Goal: Information Seeking & Learning: Learn about a topic

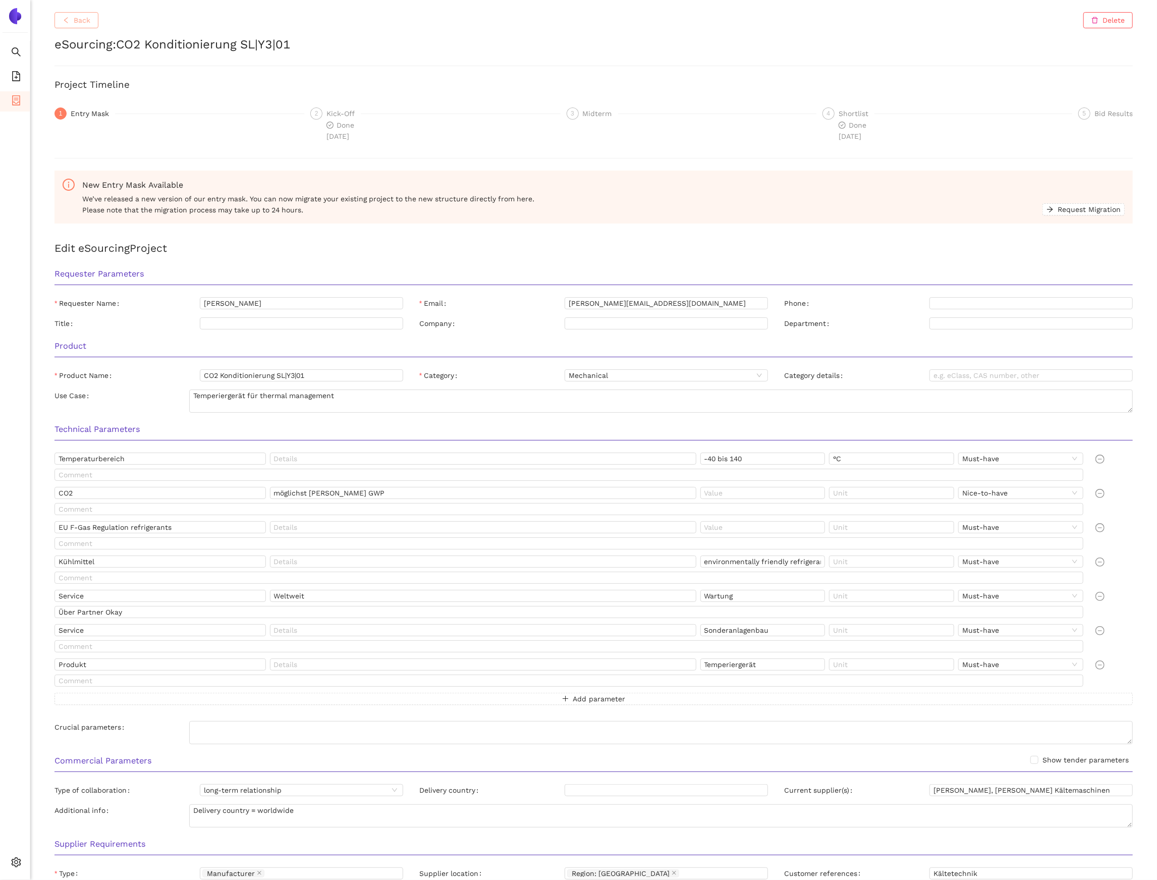
click at [89, 18] on span "Back" at bounding box center [82, 20] width 17 height 11
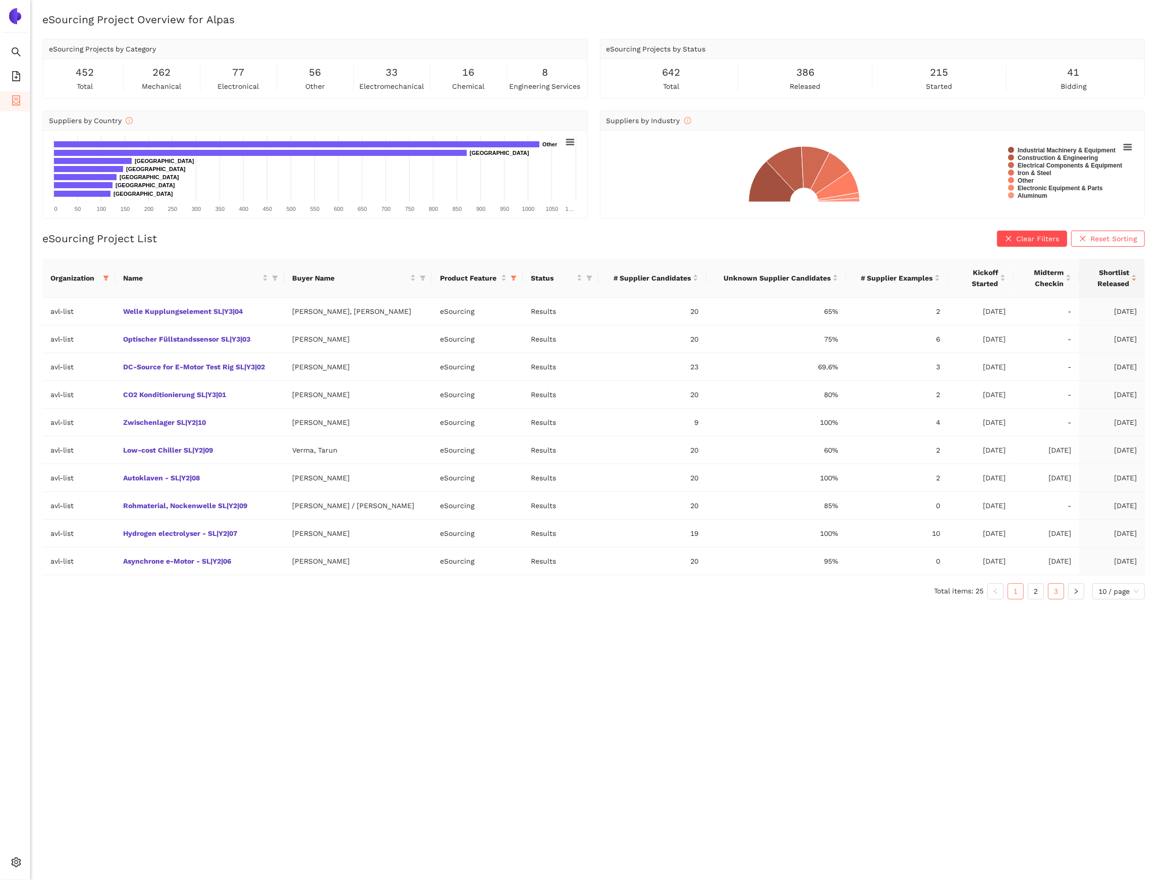
click at [1055, 595] on link "3" at bounding box center [1055, 591] width 15 height 15
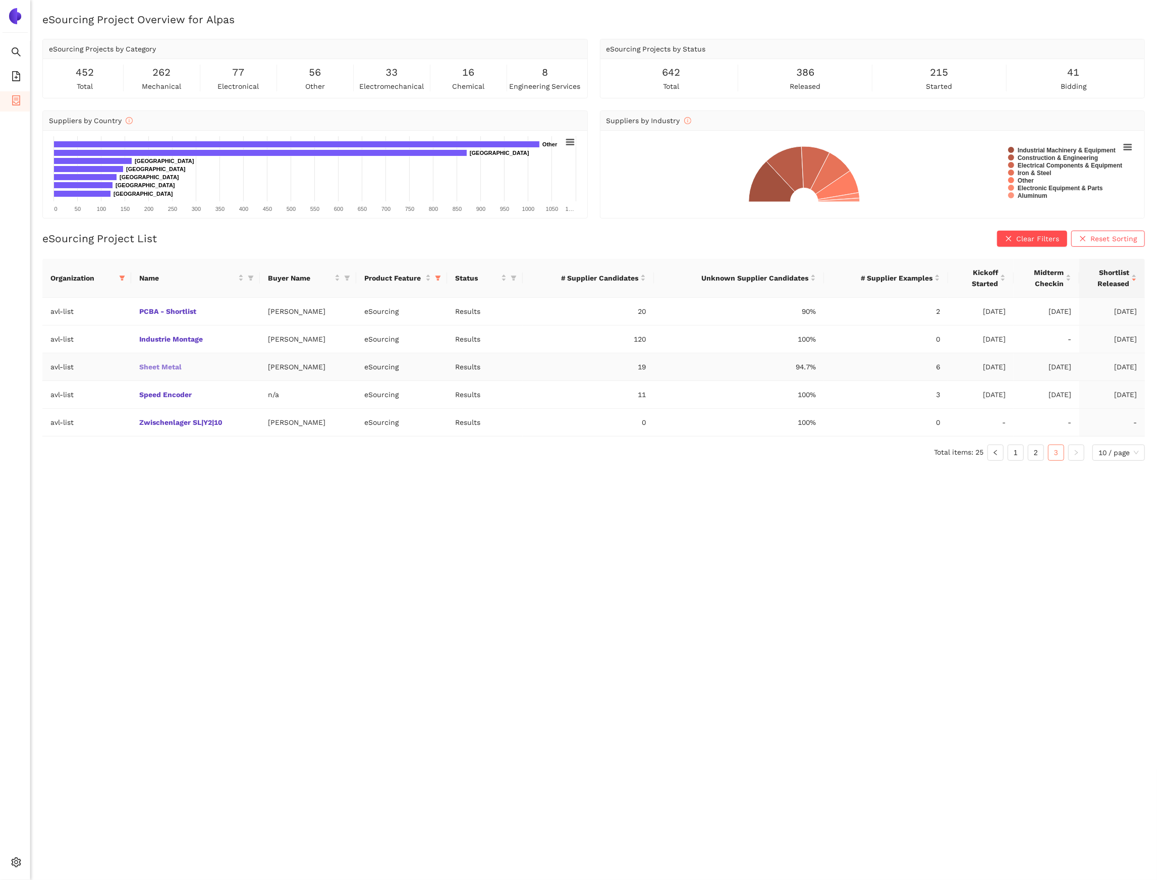
click at [0, 0] on link "Sheet Metal" at bounding box center [0, 0] width 0 height 0
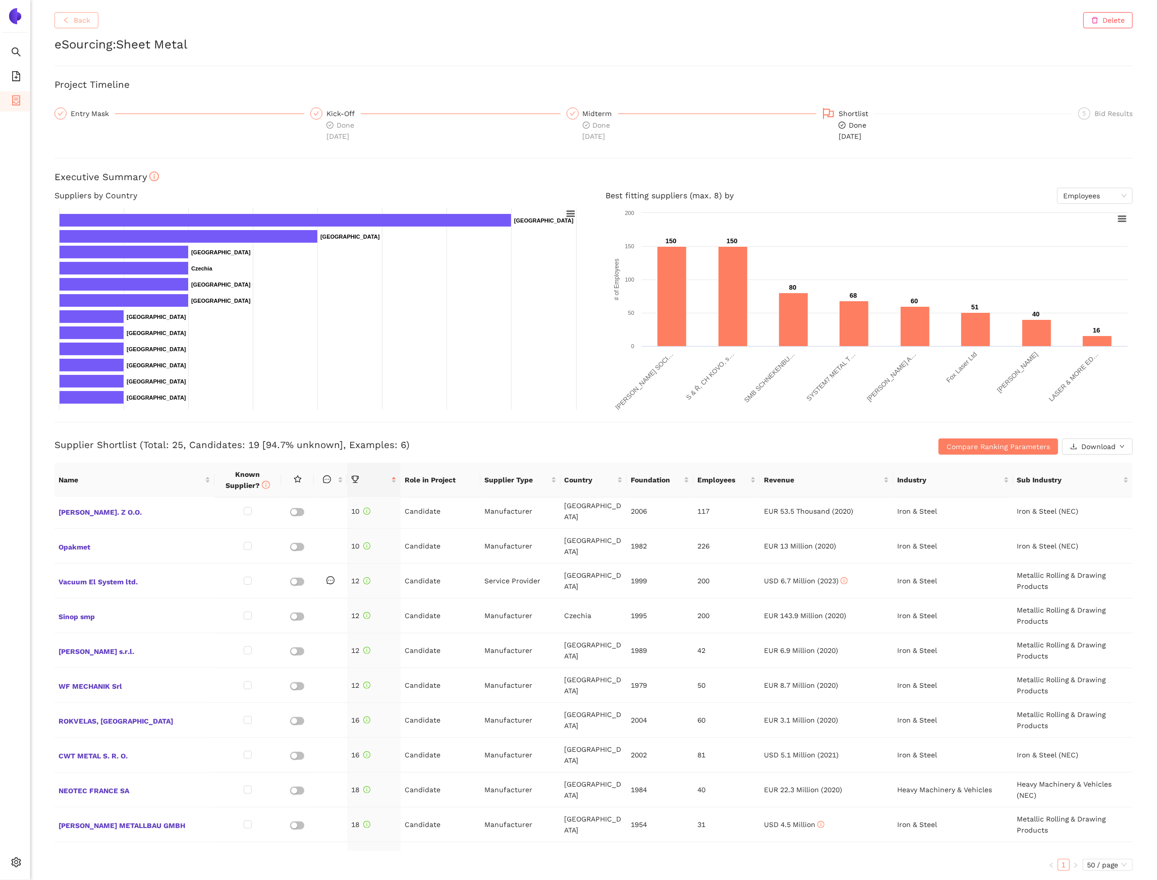
click at [83, 25] on span "Back" at bounding box center [82, 20] width 17 height 11
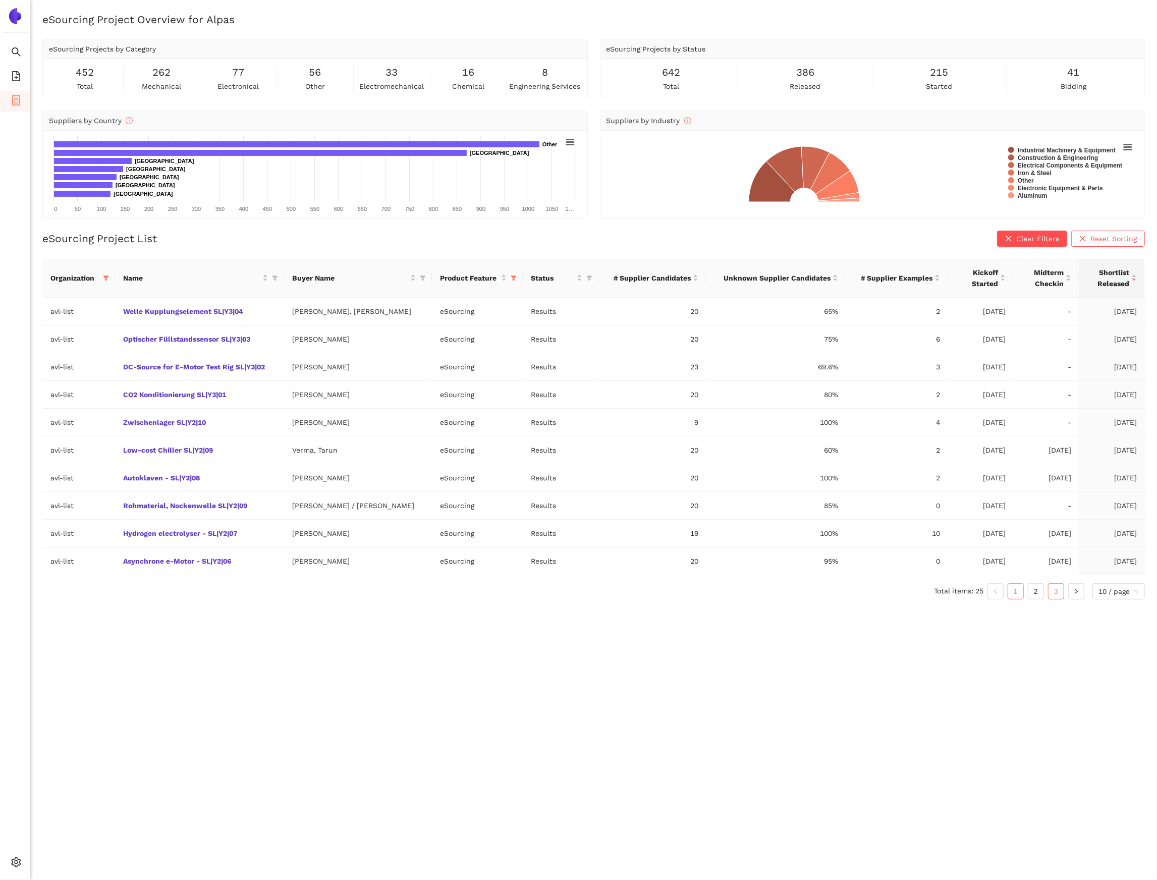
click at [1056, 597] on link "3" at bounding box center [1055, 591] width 15 height 15
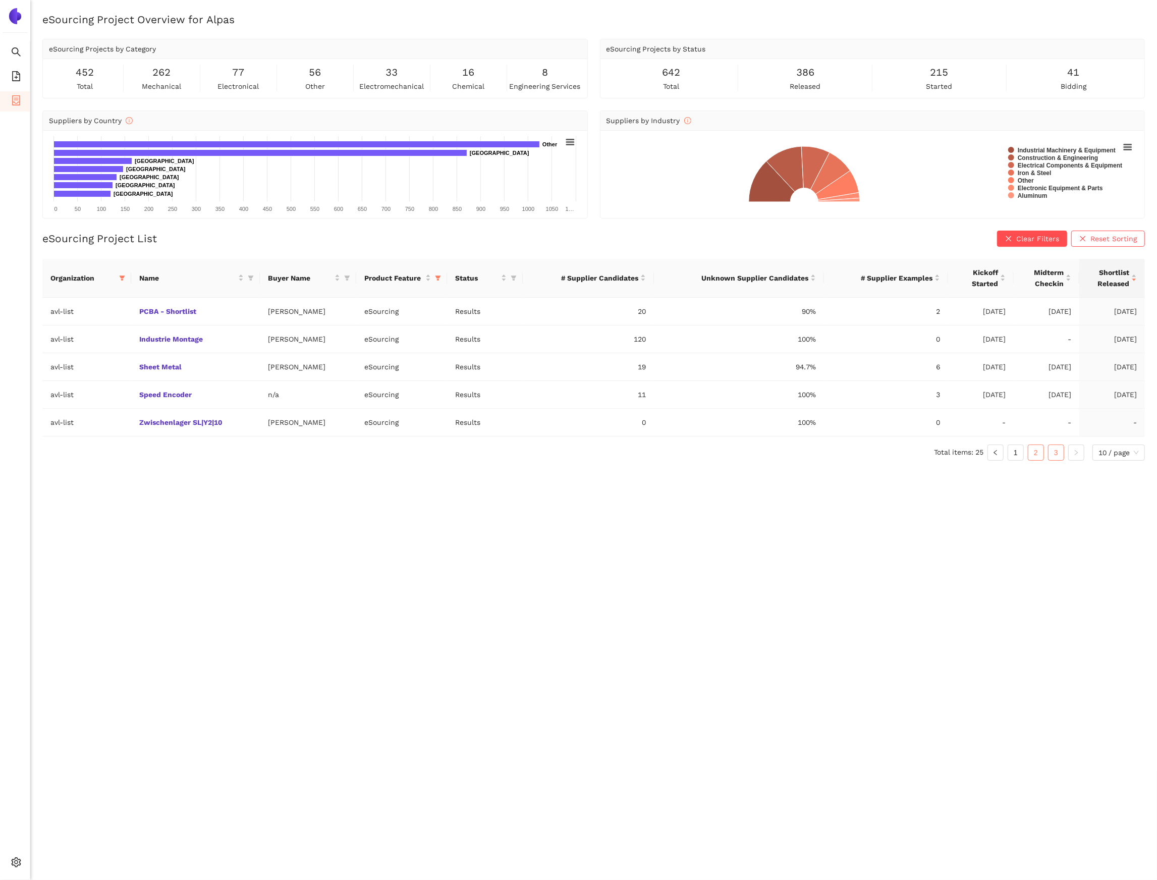
click at [1038, 454] on link "2" at bounding box center [1035, 452] width 15 height 15
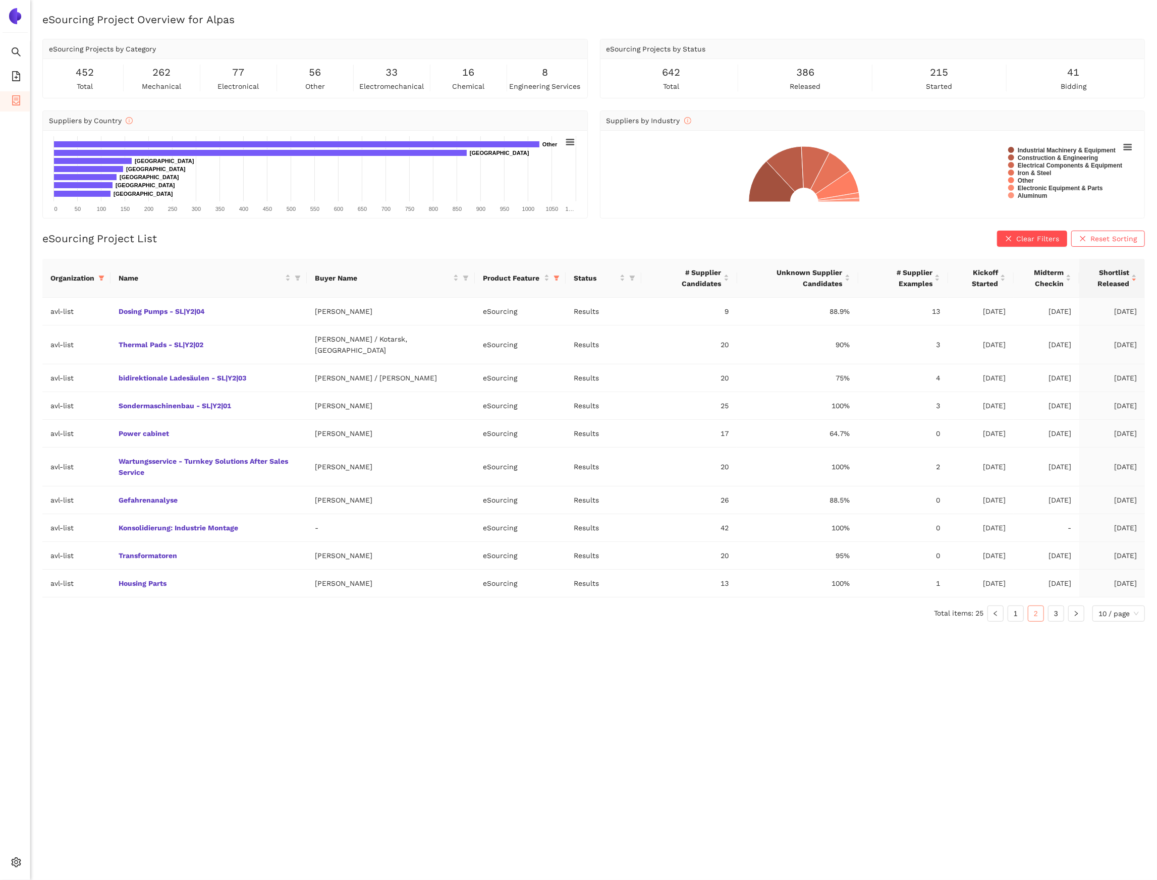
click at [1054, 606] on link "3" at bounding box center [1055, 613] width 15 height 15
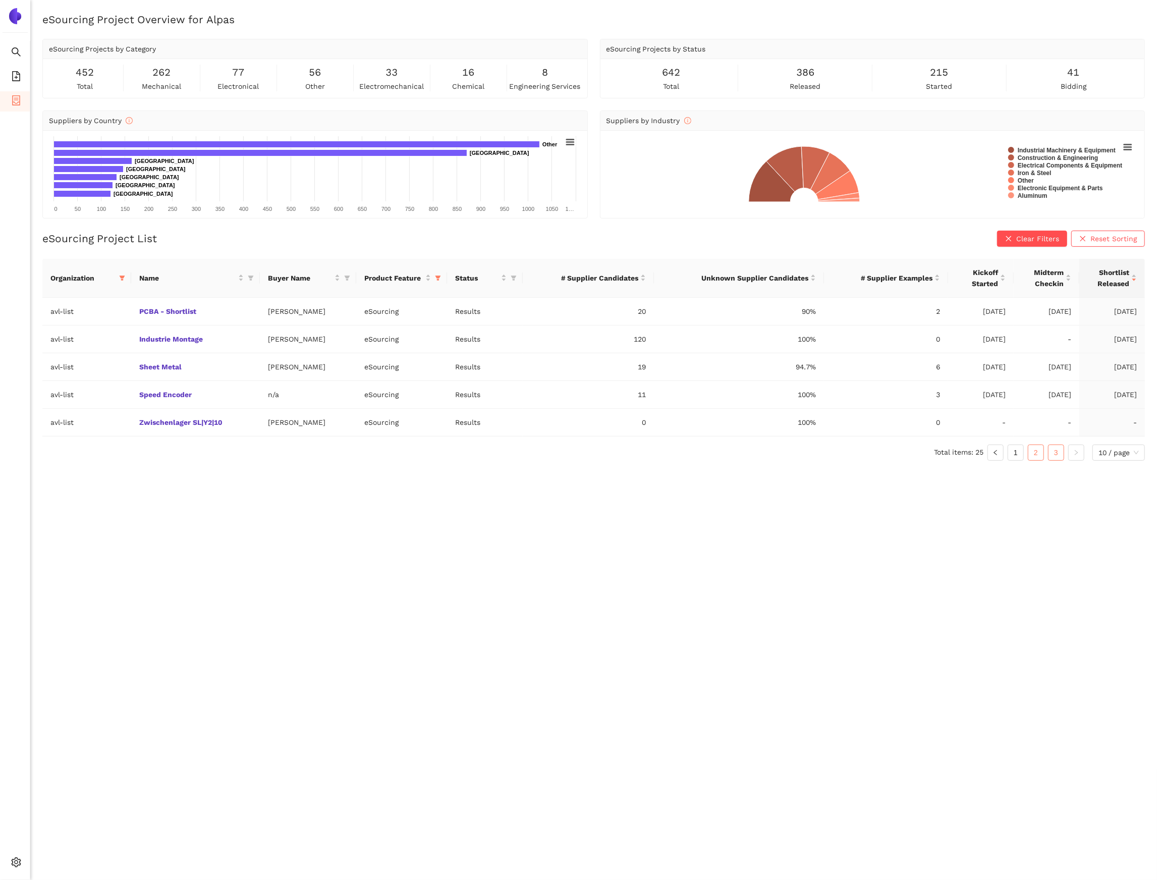
click at [1038, 460] on link "2" at bounding box center [1035, 452] width 15 height 15
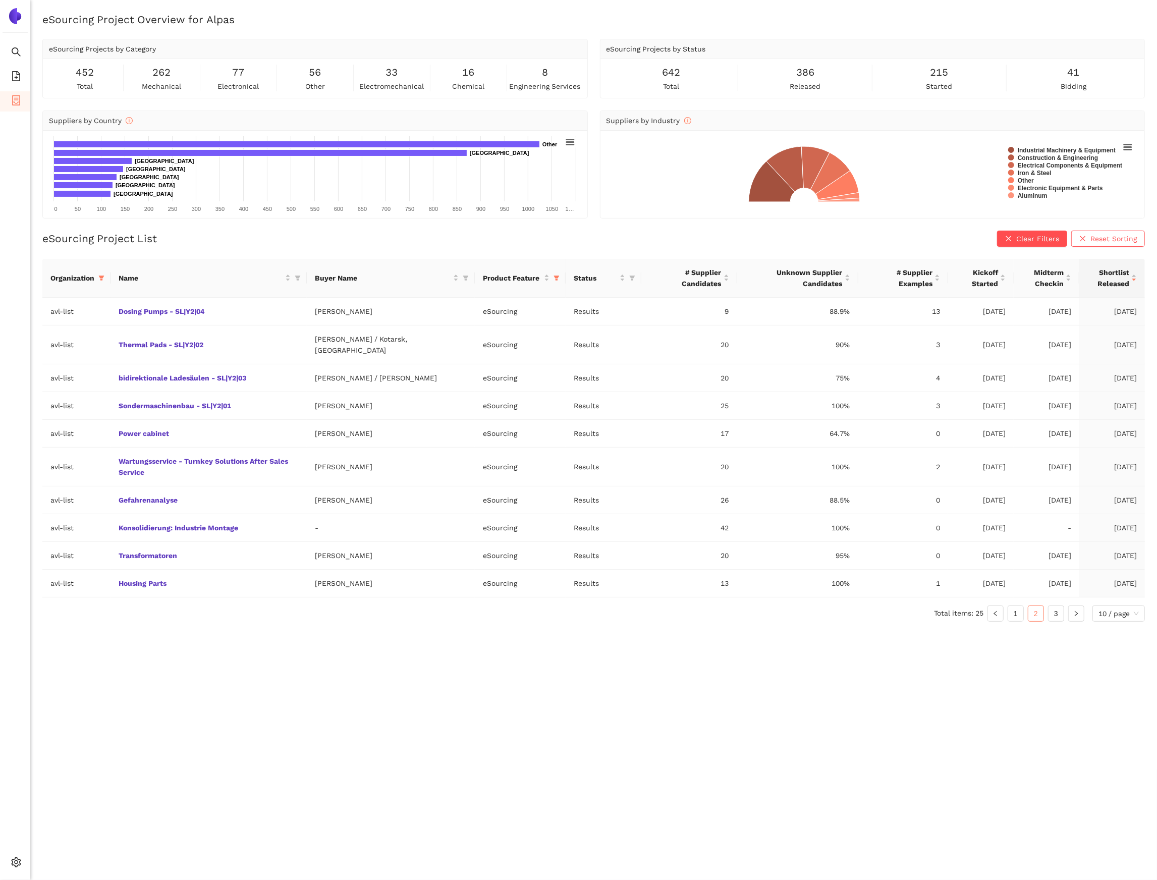
click at [1153, 471] on div "eSourcing Project Overview for Alpas eSourcing Projects by Category 452 total 2…" at bounding box center [593, 452] width 1126 height 880
click at [0, 0] on link "Transformatoren" at bounding box center [0, 0] width 0 height 0
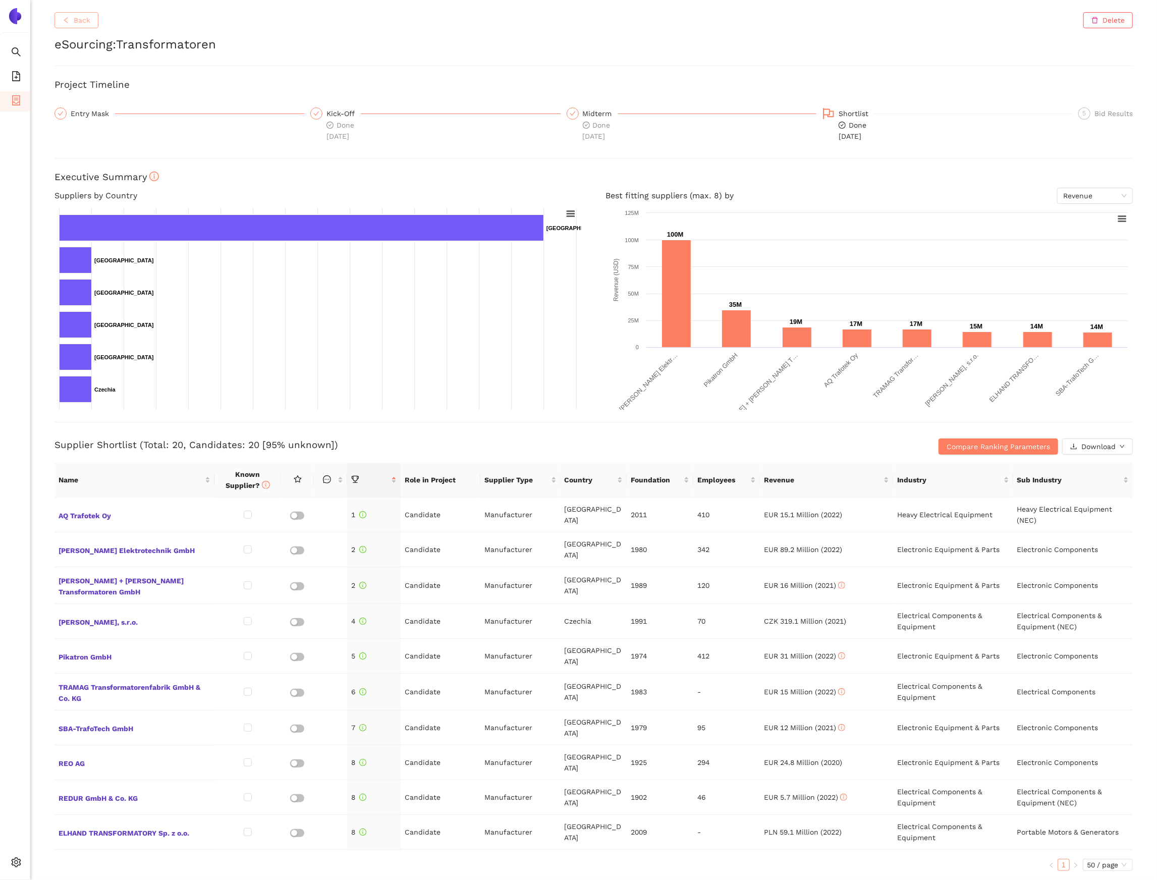
click at [81, 23] on span "Back" at bounding box center [82, 20] width 17 height 11
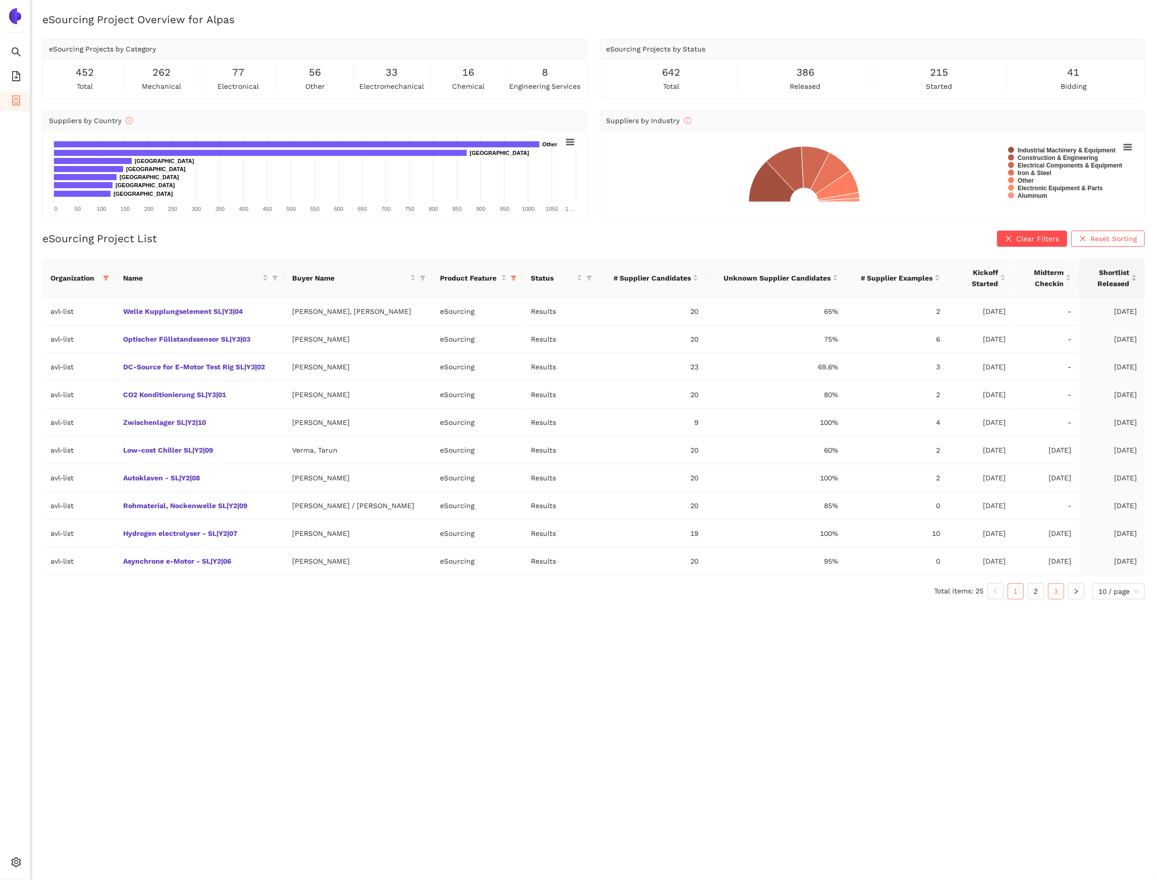
click at [1055, 589] on link "3" at bounding box center [1055, 591] width 15 height 15
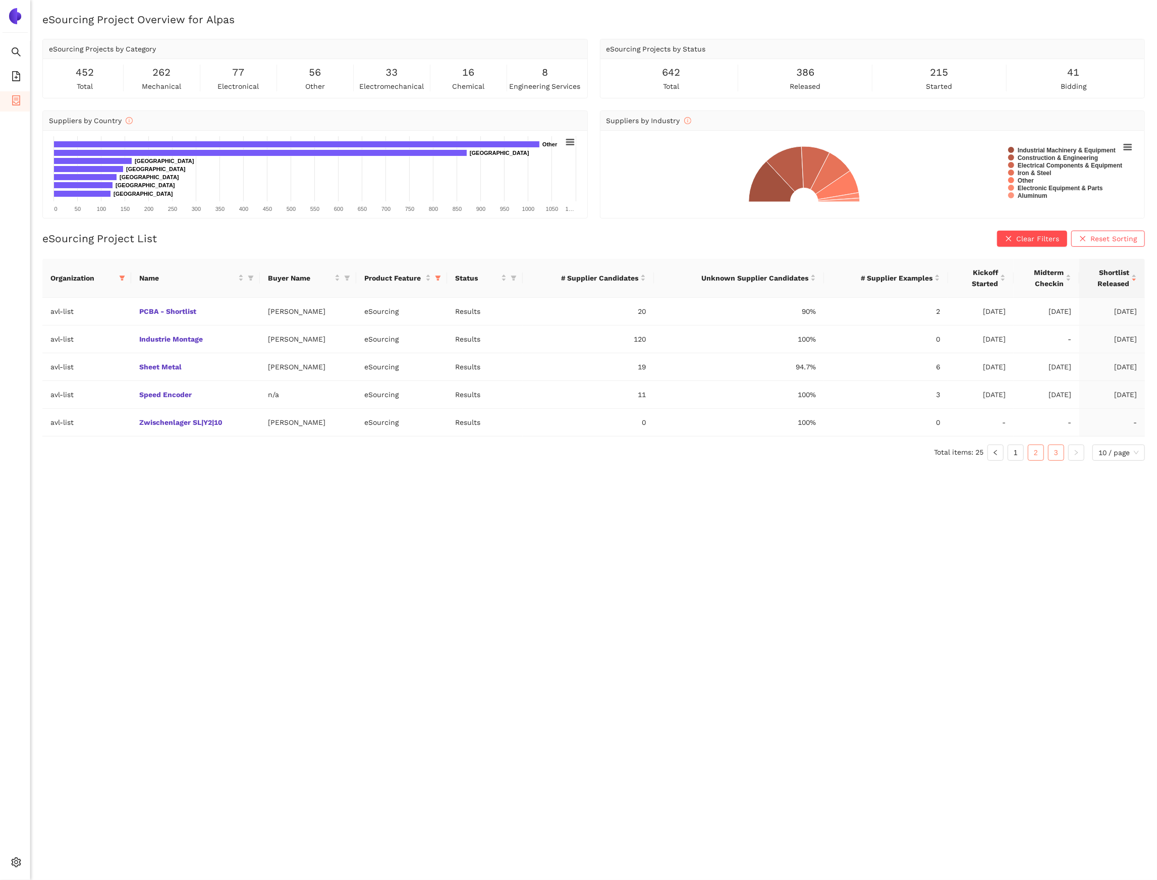
click at [1038, 459] on link "2" at bounding box center [1035, 452] width 15 height 15
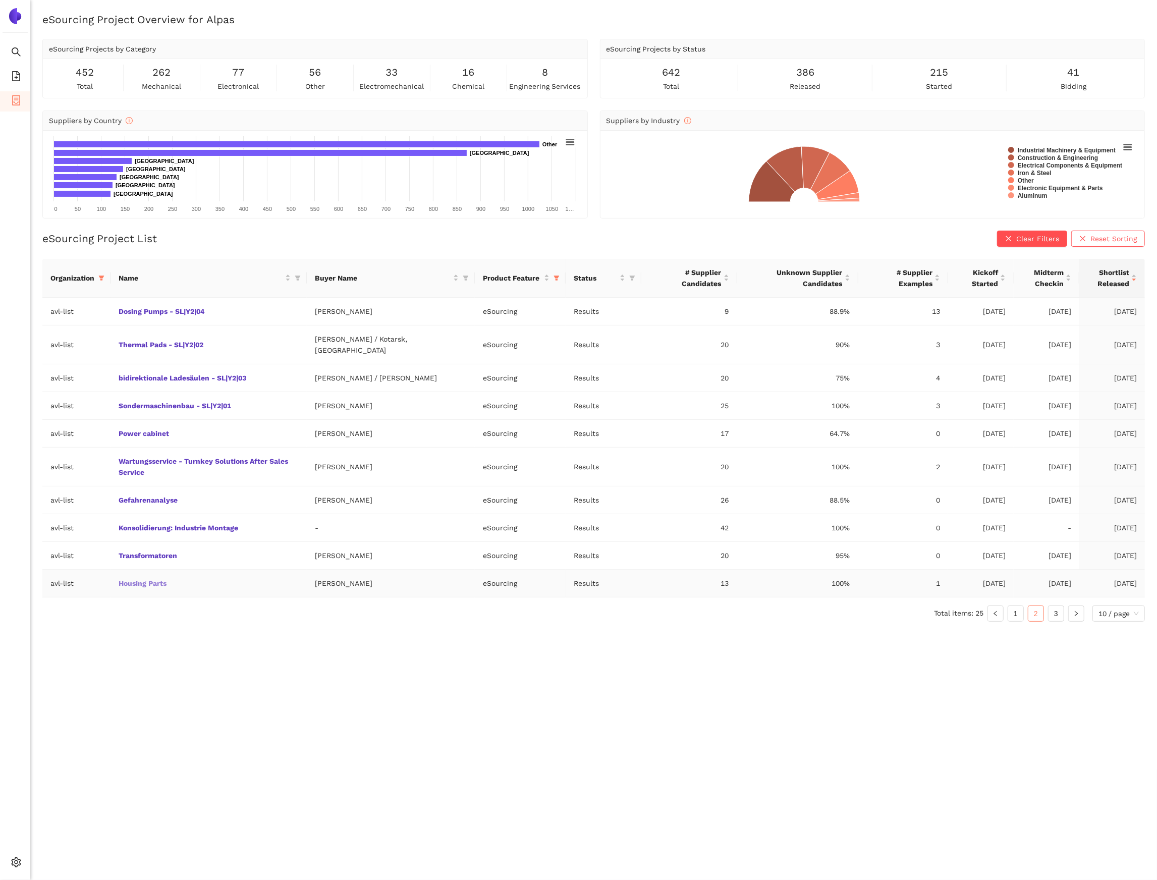
click at [0, 0] on link "Housing Parts" at bounding box center [0, 0] width 0 height 0
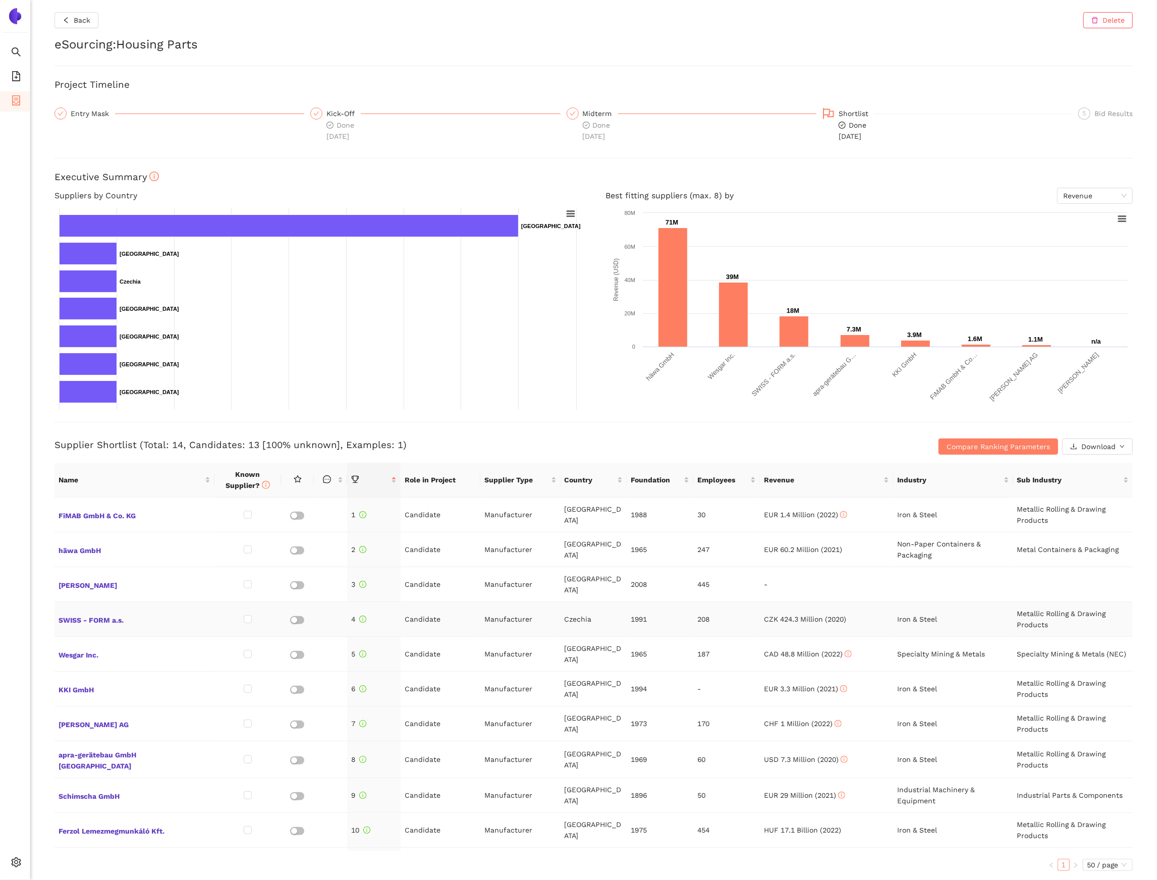
scroll to position [109, 0]
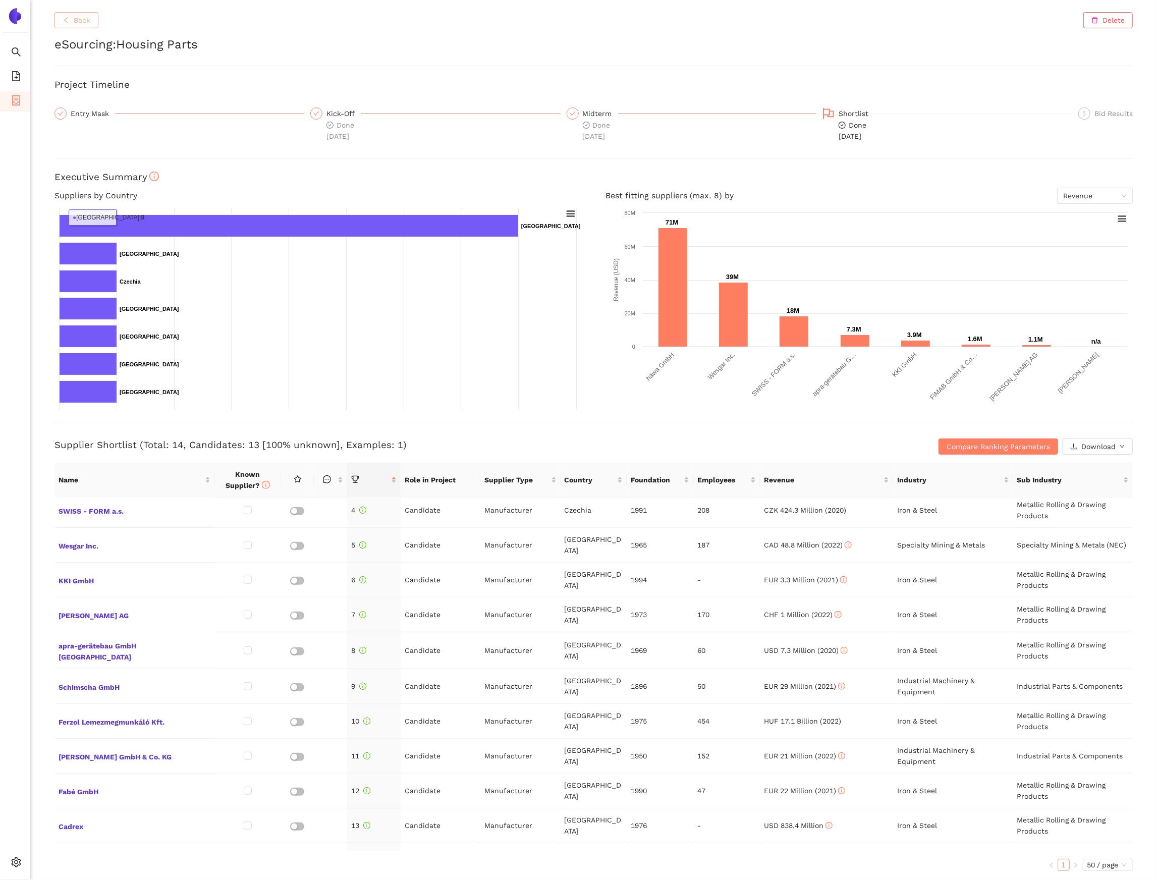
click at [71, 17] on button "Back" at bounding box center [76, 20] width 44 height 16
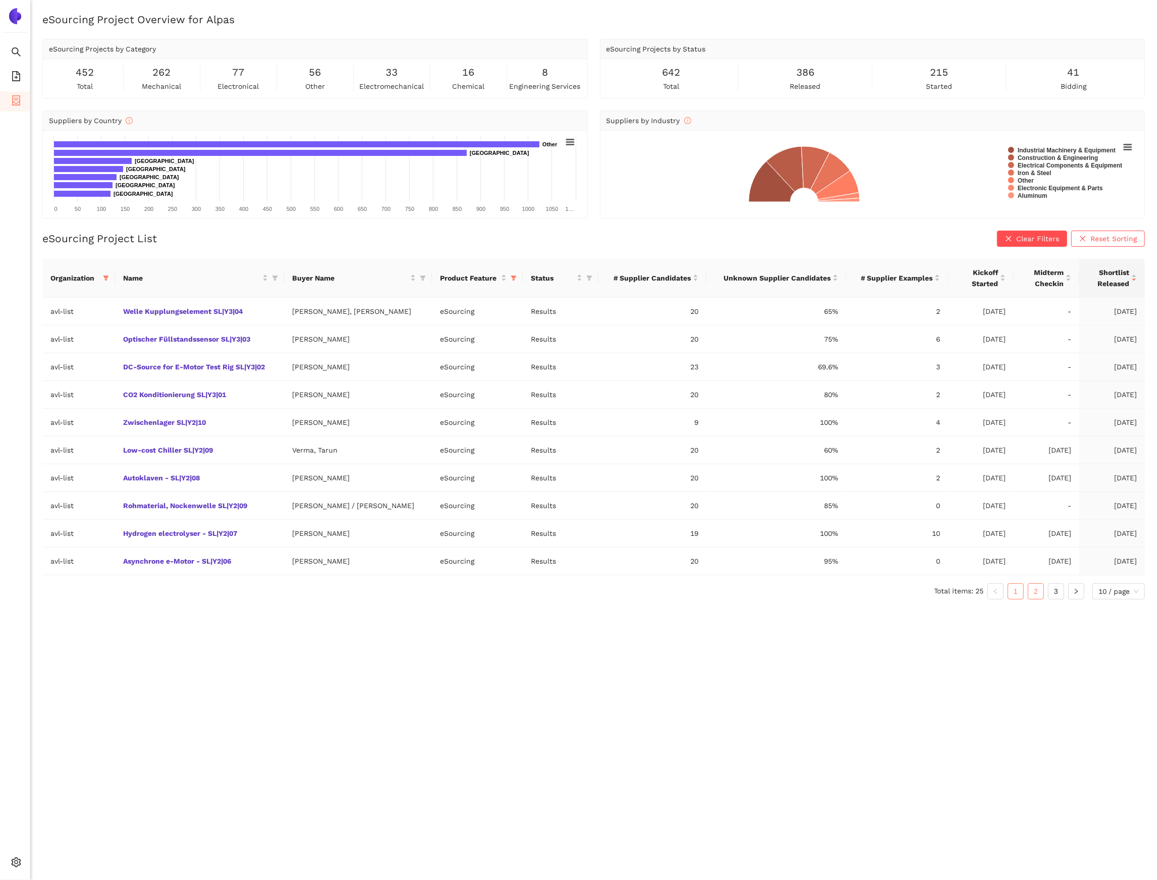
click at [1040, 593] on link "2" at bounding box center [1035, 591] width 15 height 15
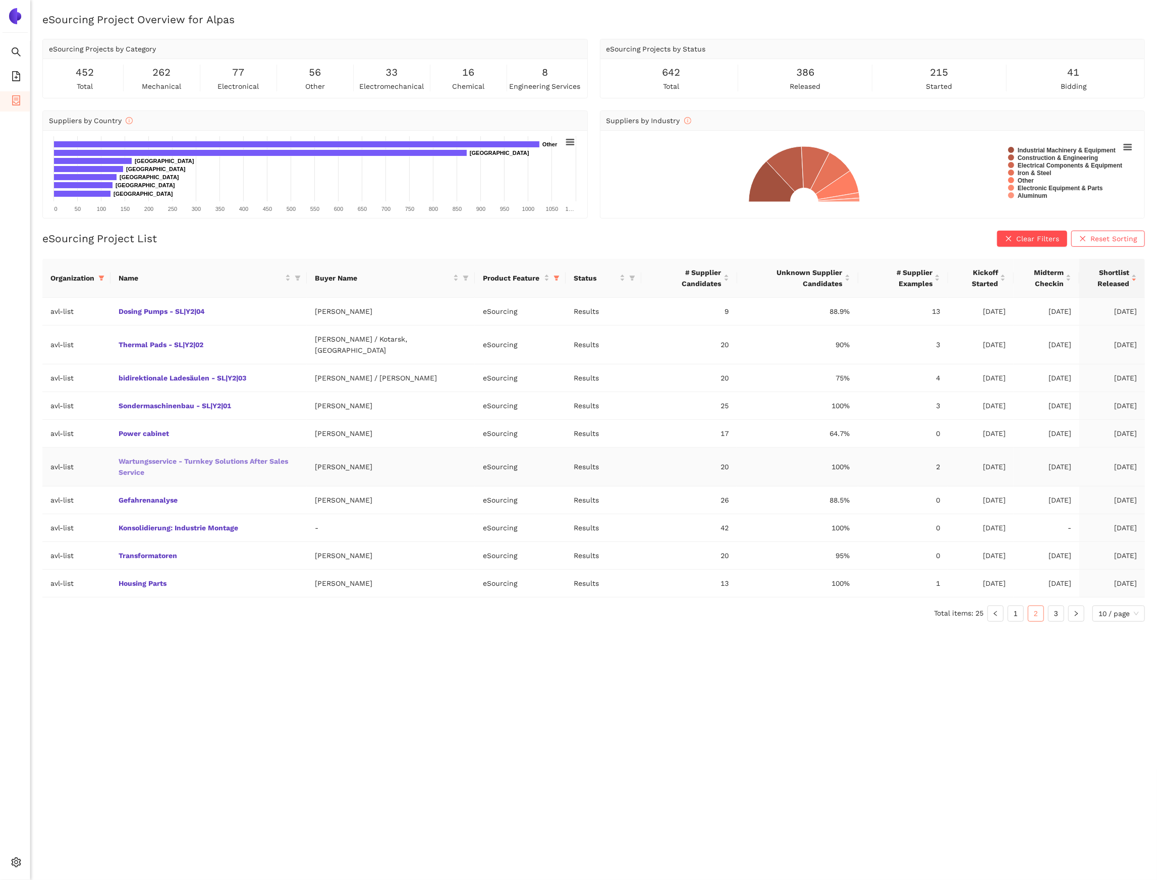
click at [0, 0] on link "Wartungsservice - Turnkey Solutions After Sales Service" at bounding box center [0, 0] width 0 height 0
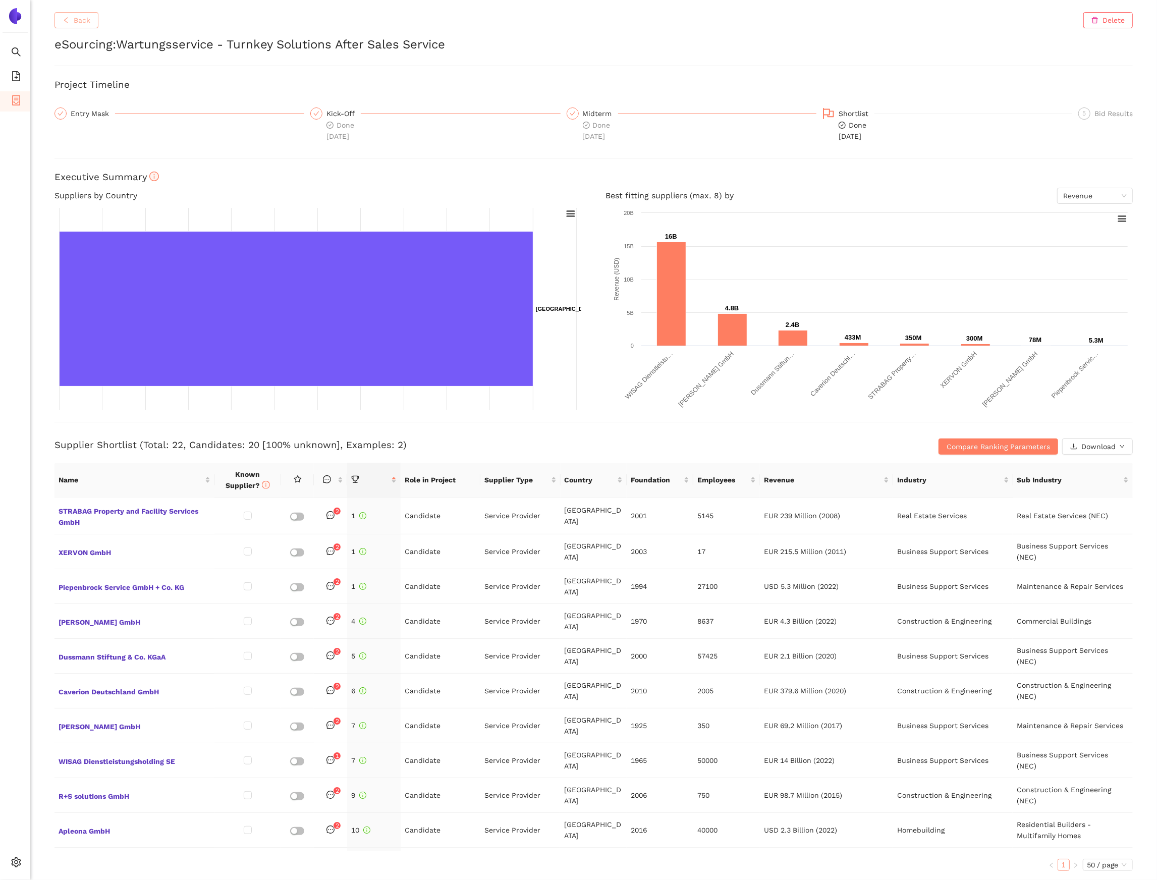
click at [80, 21] on span "Back" at bounding box center [82, 20] width 17 height 11
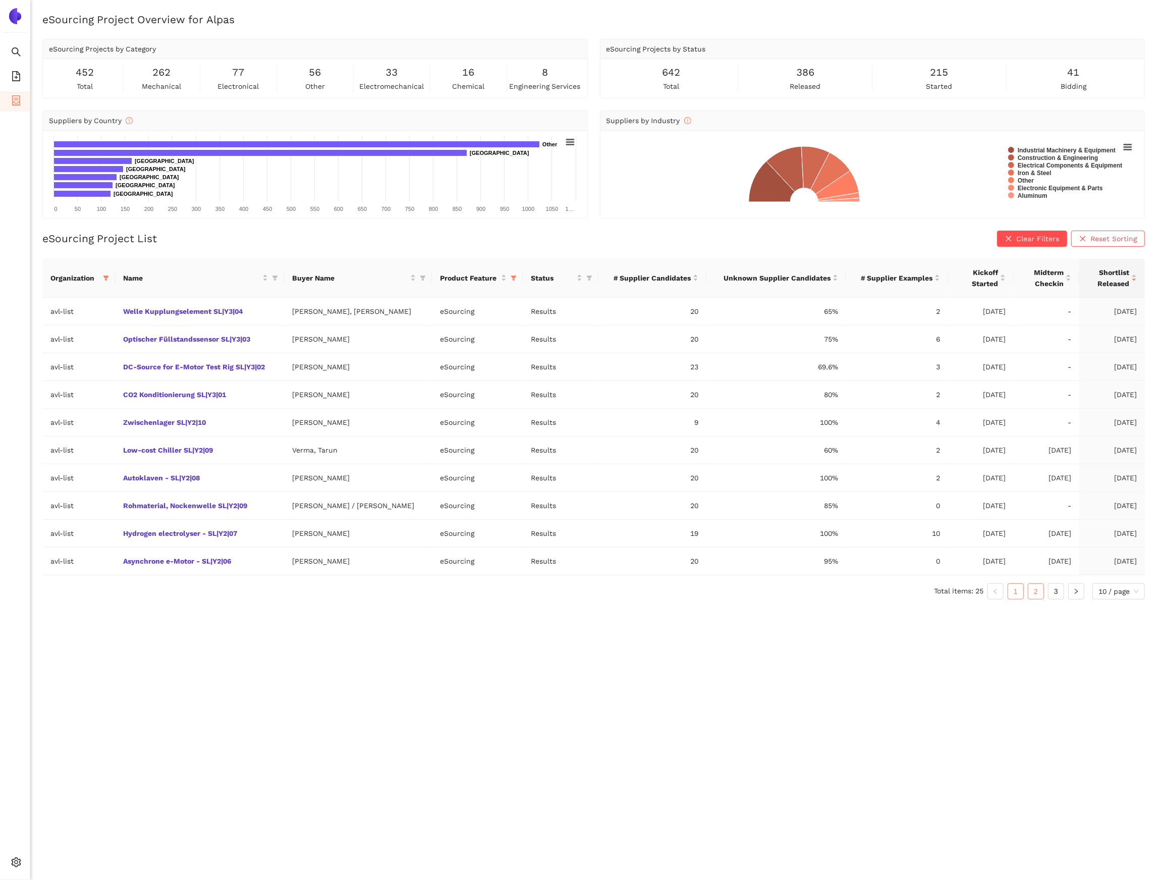
click at [1040, 598] on link "2" at bounding box center [1035, 591] width 15 height 15
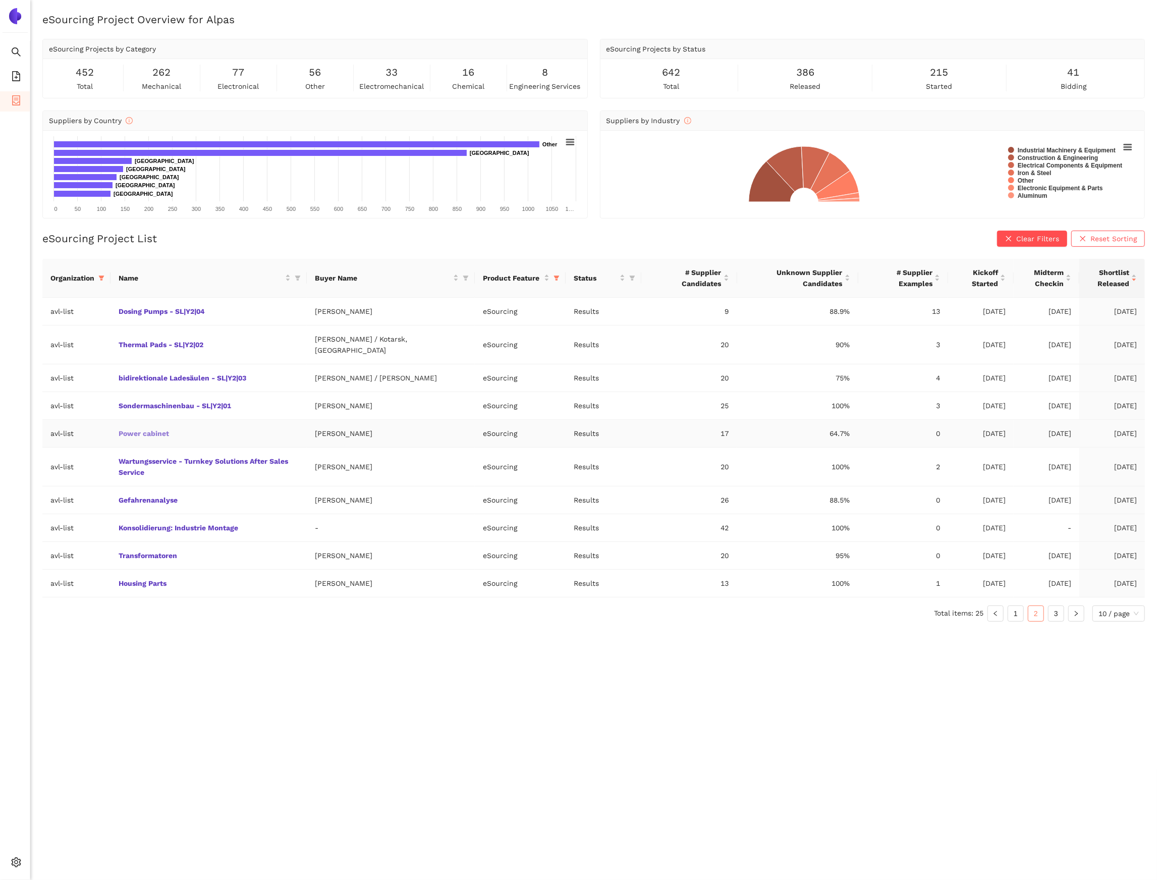
click at [0, 0] on link "Power cabinet" at bounding box center [0, 0] width 0 height 0
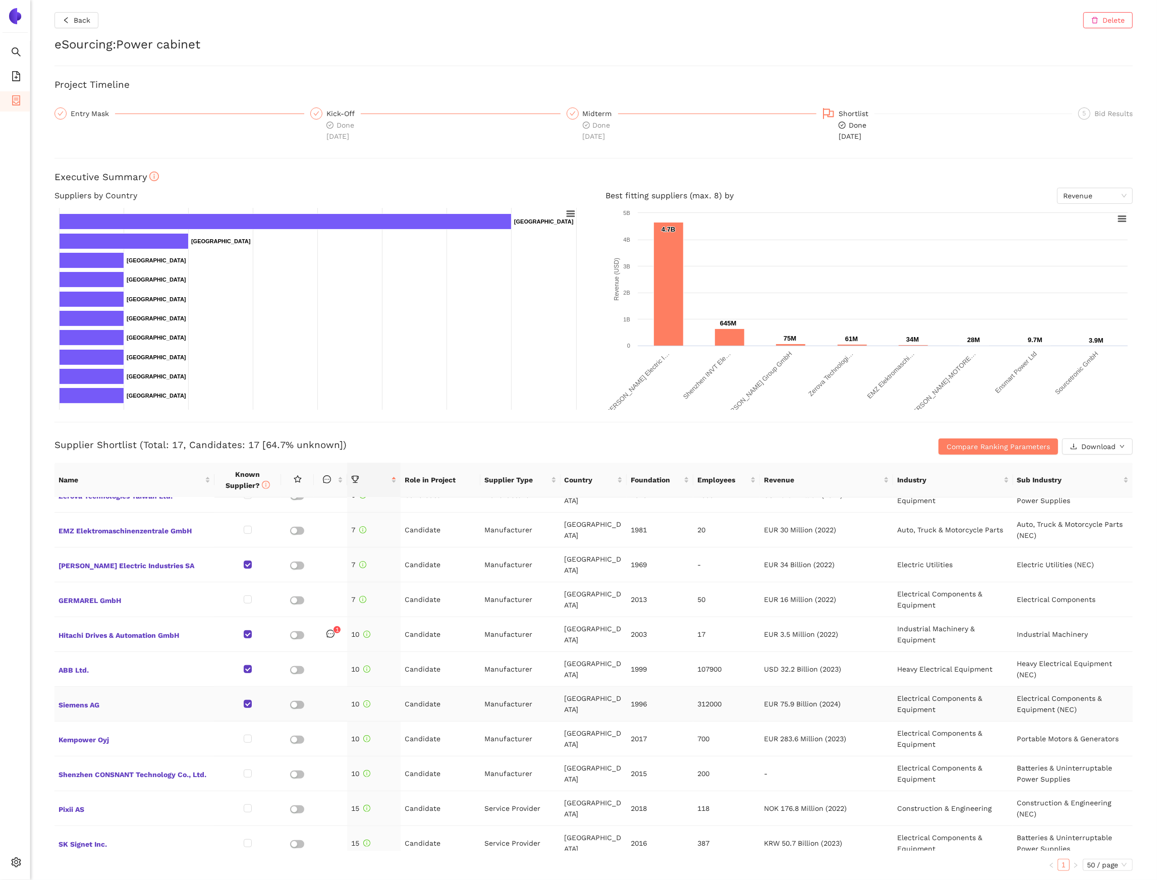
scroll to position [223, 0]
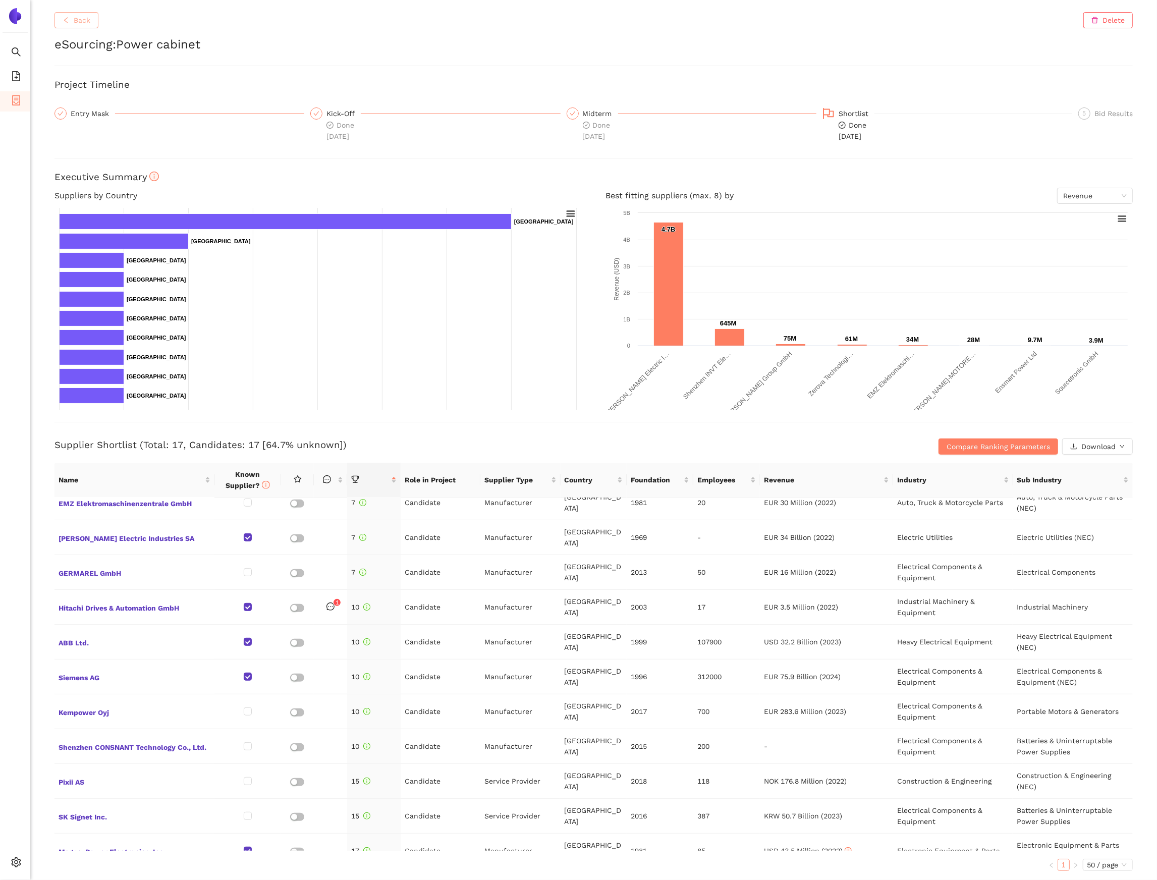
click at [70, 17] on icon "left" at bounding box center [66, 20] width 7 height 7
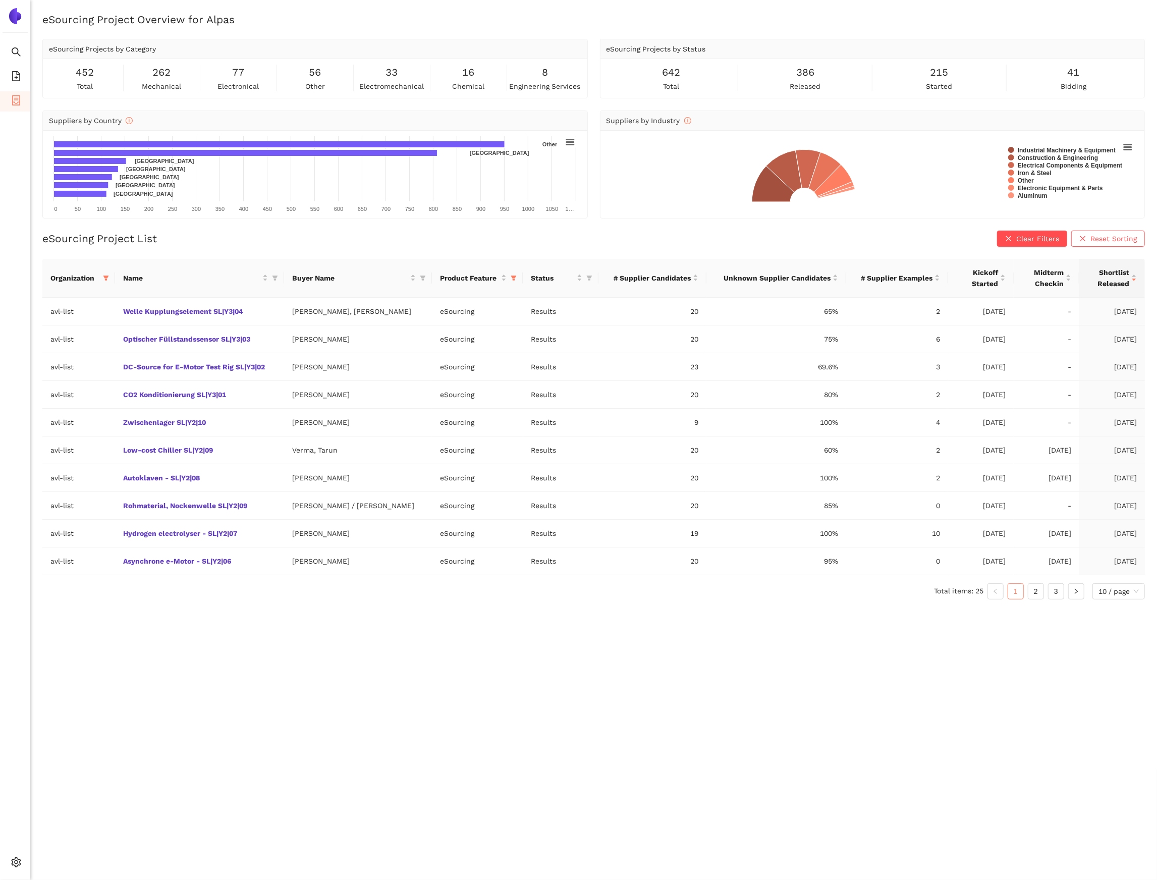
click at [1037, 603] on div "Organization Name Buyer Name Product Feature Status # Supplier Candidates Unkno…" at bounding box center [593, 433] width 1102 height 349
click at [1037, 599] on link "2" at bounding box center [1035, 591] width 15 height 15
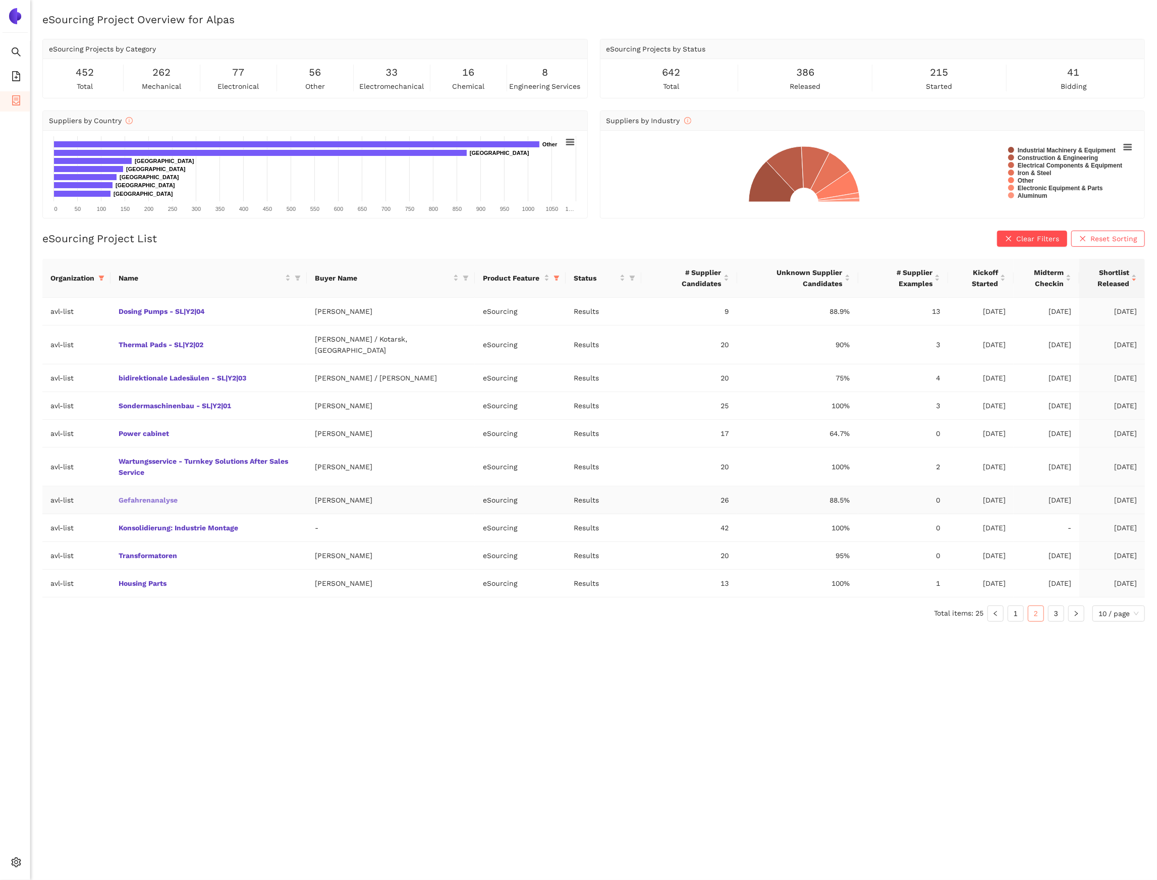
click at [0, 0] on link "Gefahrenanalyse" at bounding box center [0, 0] width 0 height 0
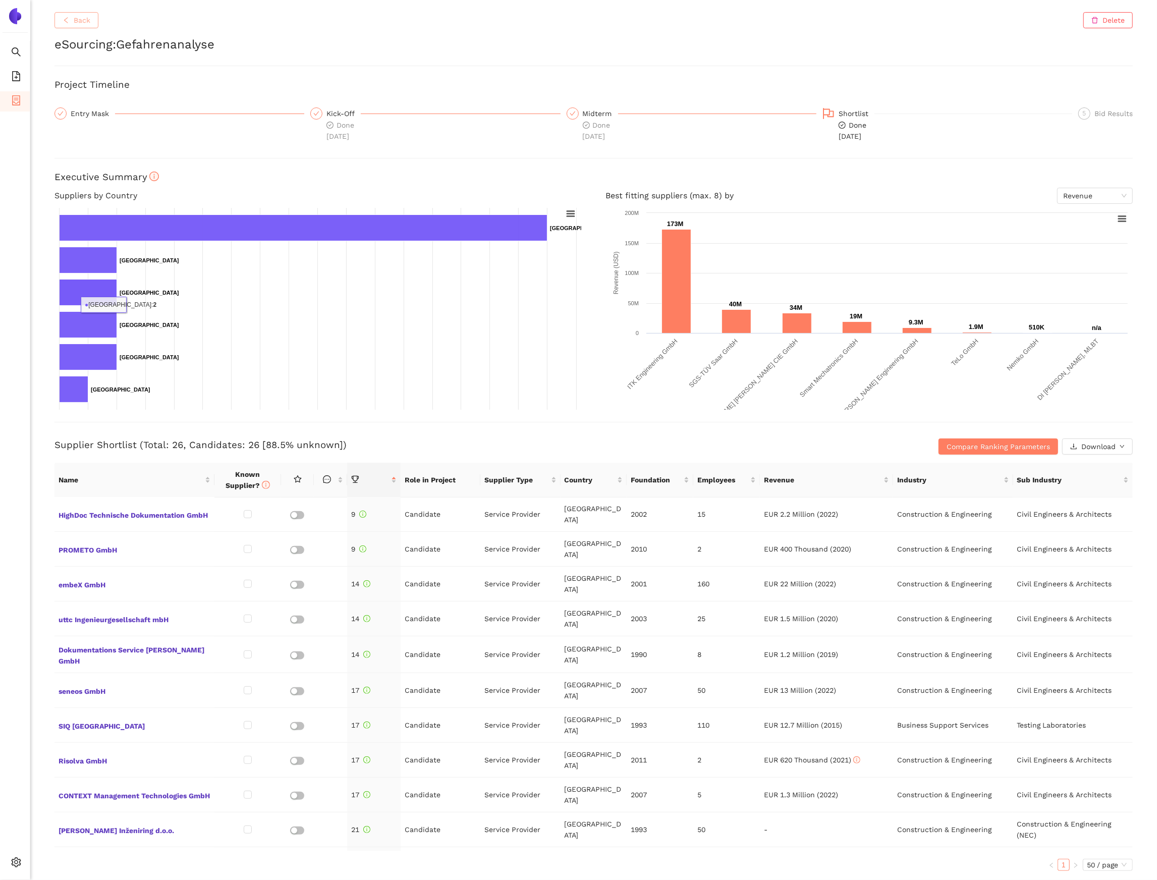
click at [82, 25] on span "Back" at bounding box center [82, 20] width 17 height 11
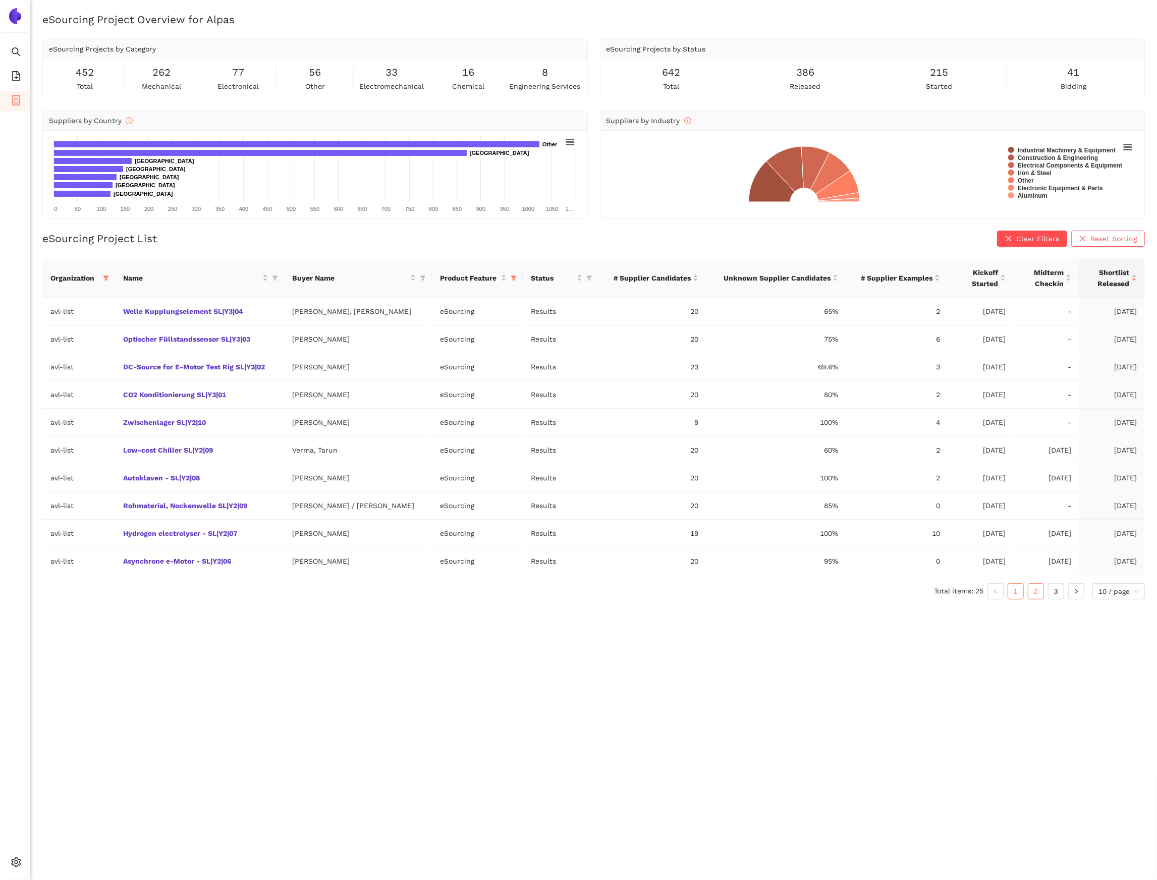
click at [1037, 596] on link "2" at bounding box center [1035, 591] width 15 height 15
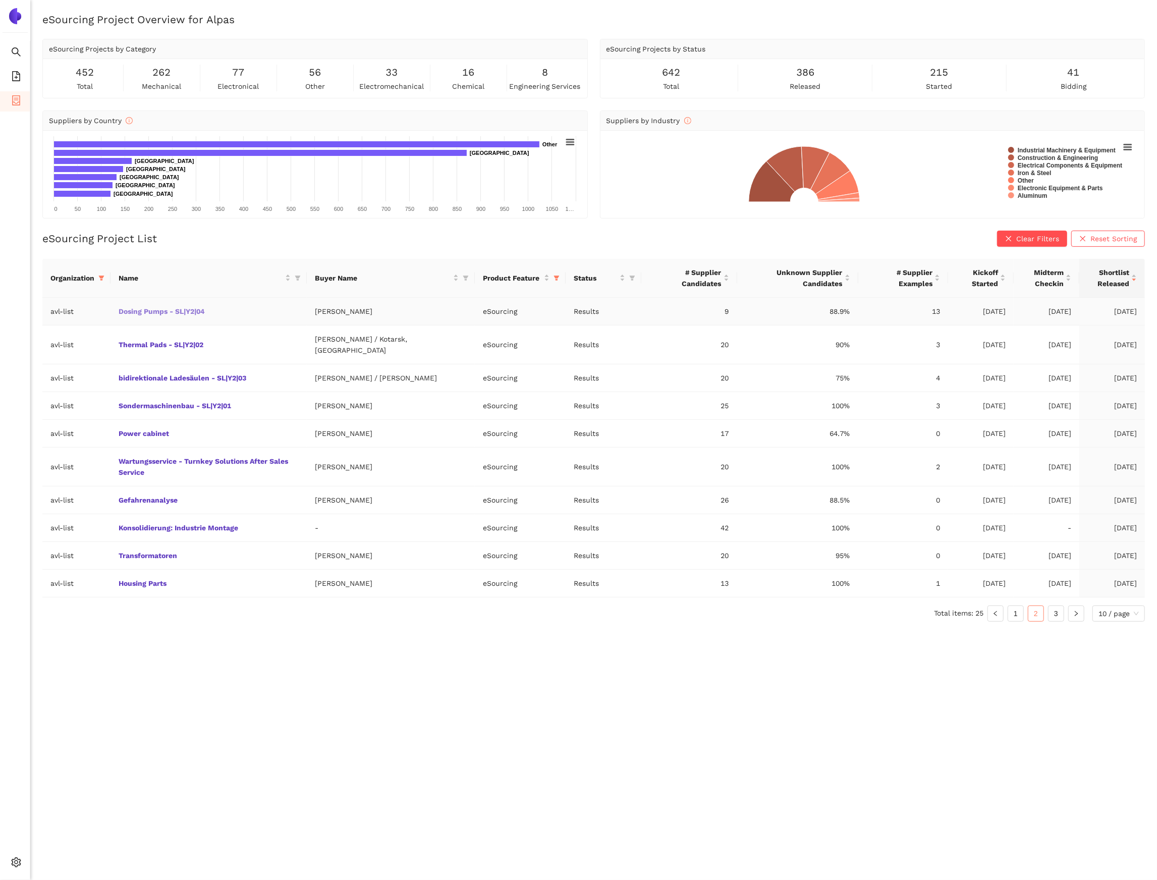
click at [0, 0] on link "Dosing Pumps - SL|Y2|04" at bounding box center [0, 0] width 0 height 0
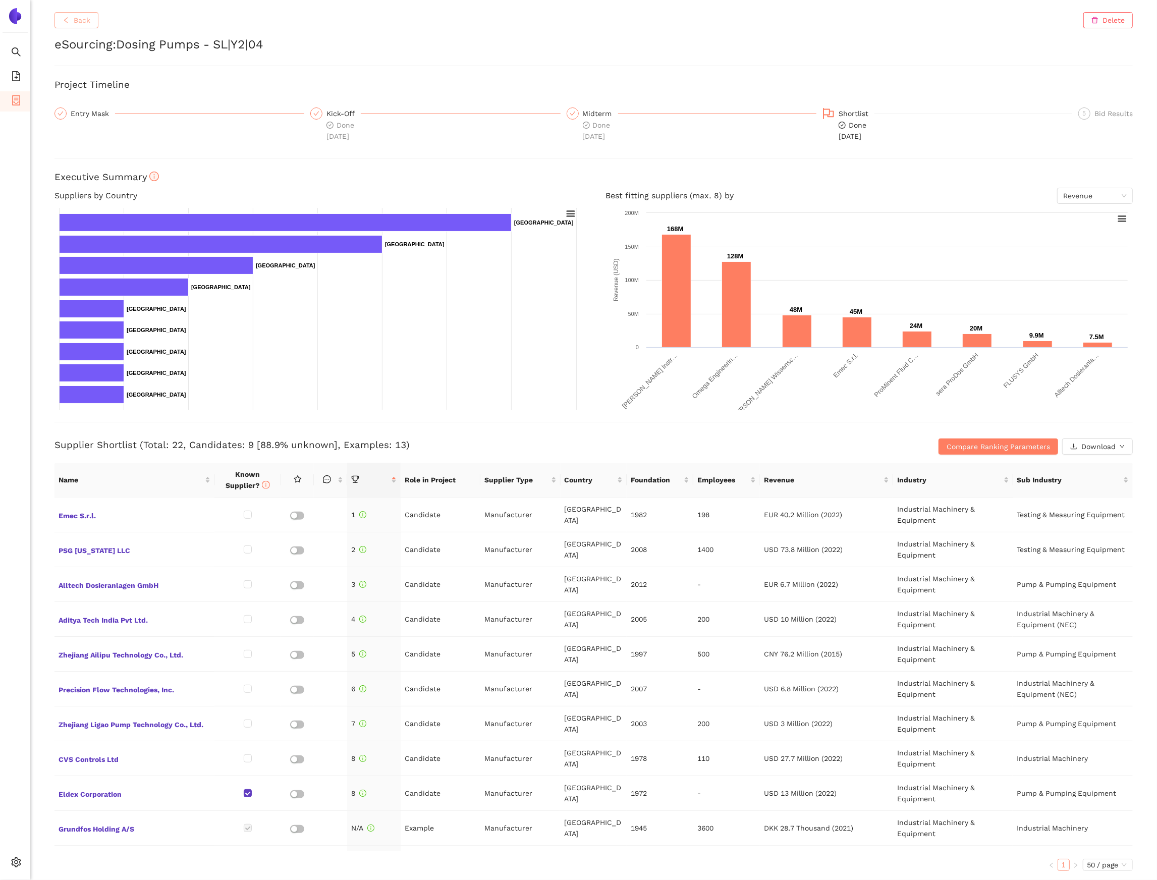
click at [92, 20] on button "Back" at bounding box center [76, 20] width 44 height 16
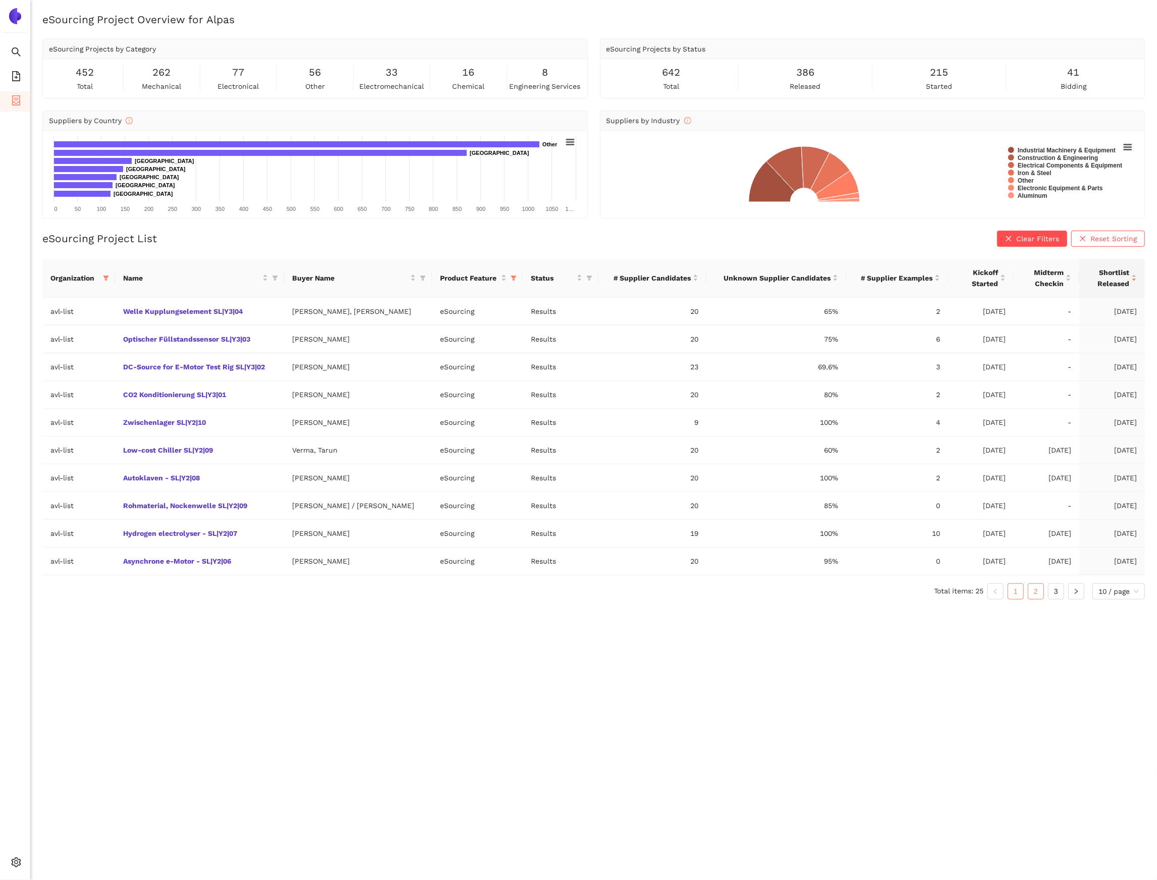
click at [1033, 597] on link "2" at bounding box center [1035, 591] width 15 height 15
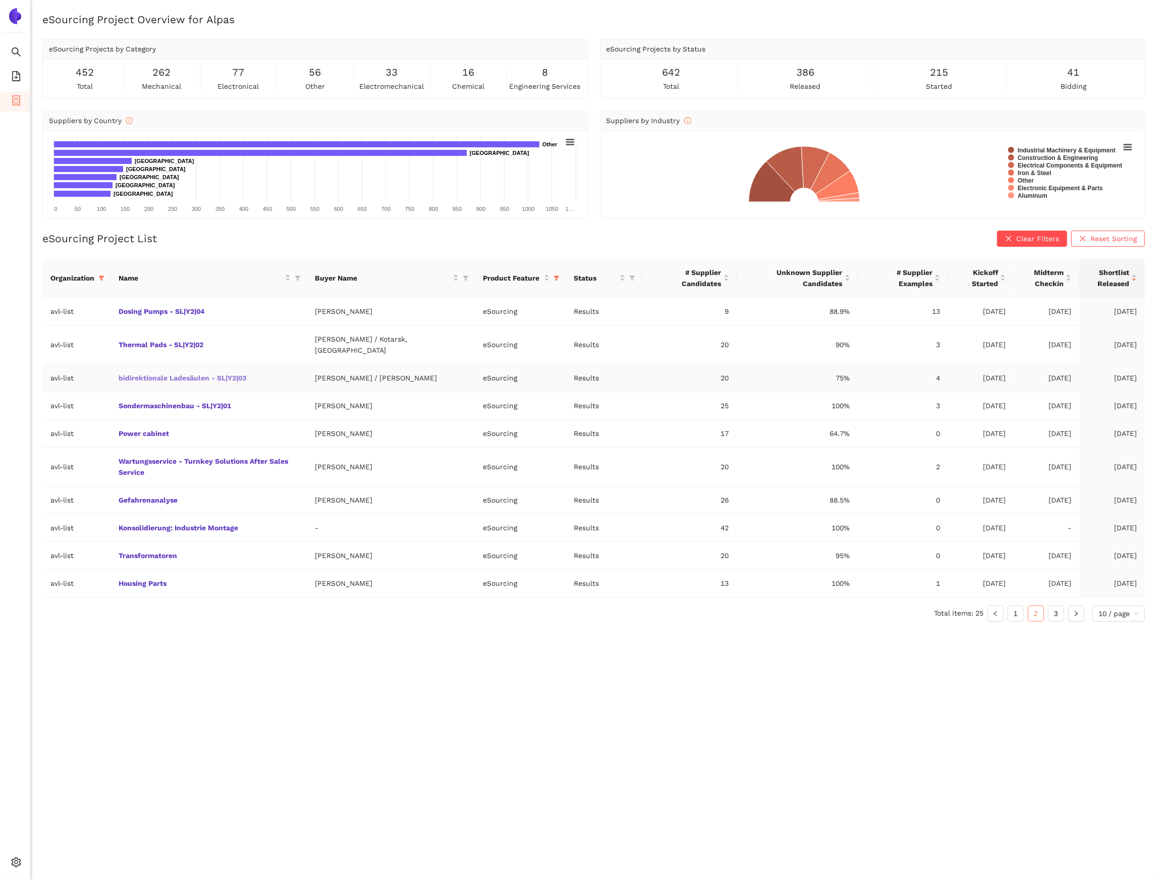
click at [0, 0] on link "bidirektionale Ladesäulen - SL|Y2|03" at bounding box center [0, 0] width 0 height 0
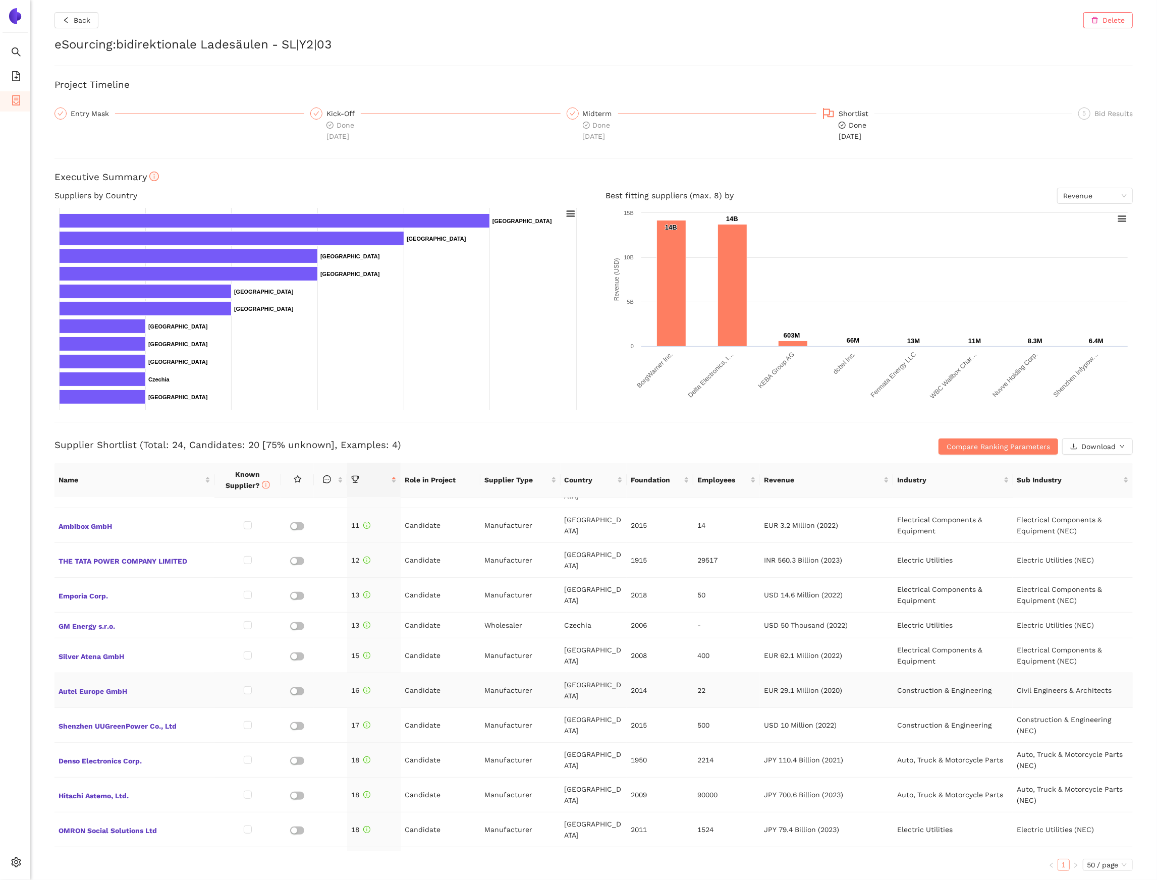
scroll to position [395, 0]
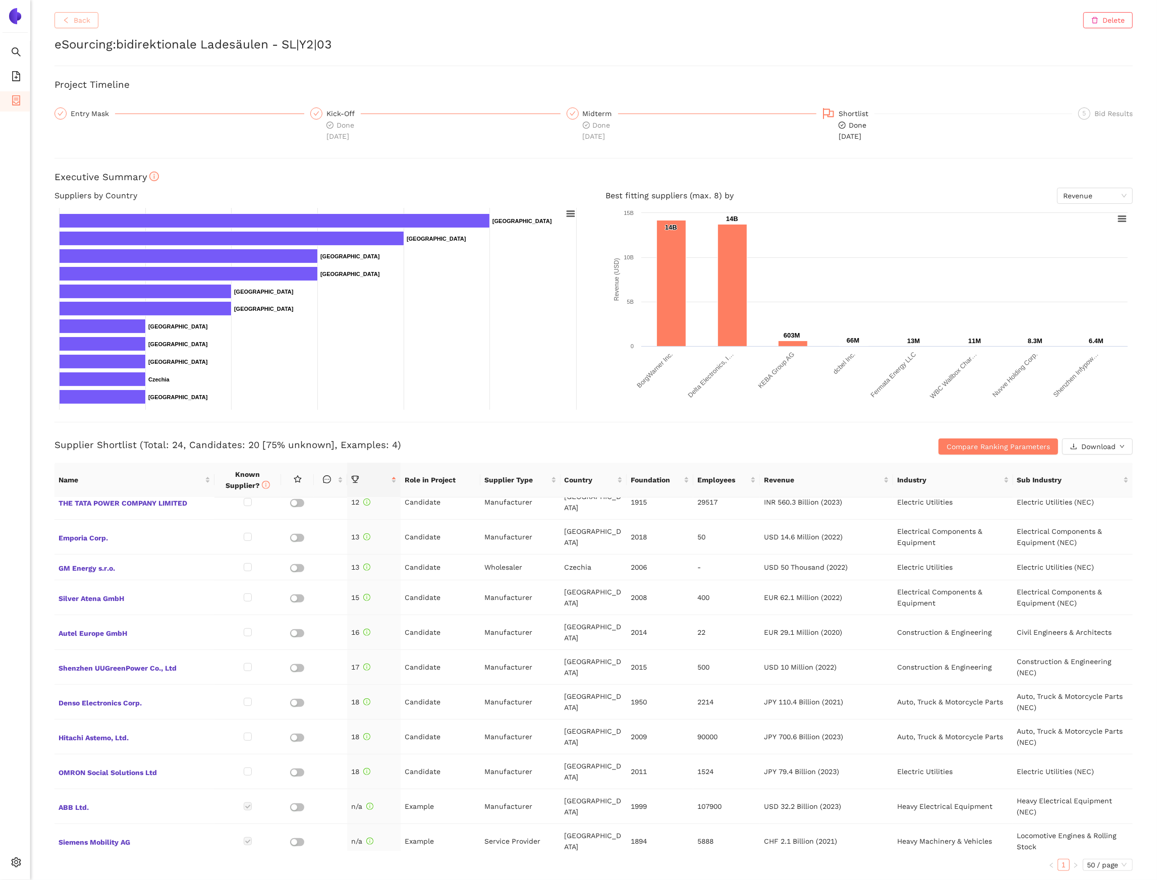
click at [78, 26] on button "Back" at bounding box center [76, 20] width 44 height 16
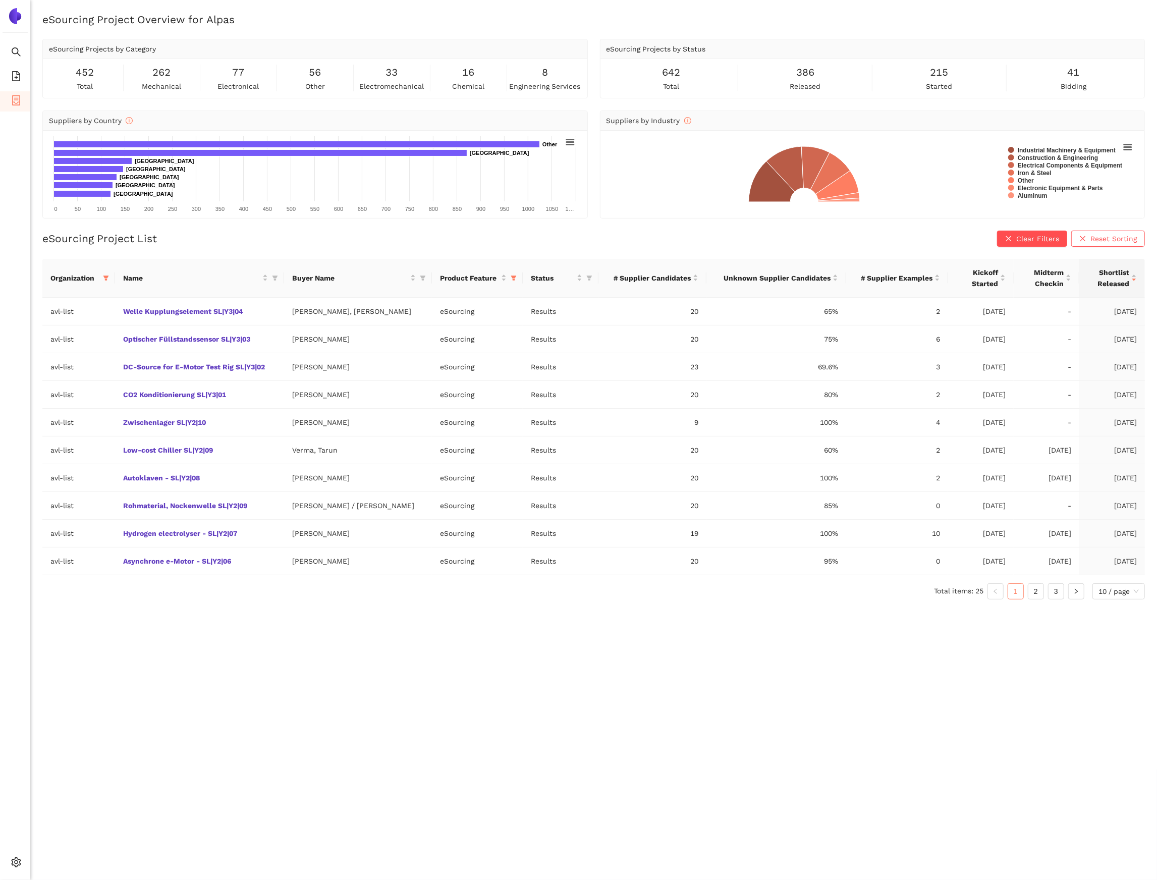
click at [856, 663] on div "eSourcing Project Overview for Alpas eSourcing Projects by Category 452 total 2…" at bounding box center [593, 452] width 1126 height 880
click at [1048, 593] on li "3" at bounding box center [1056, 591] width 16 height 16
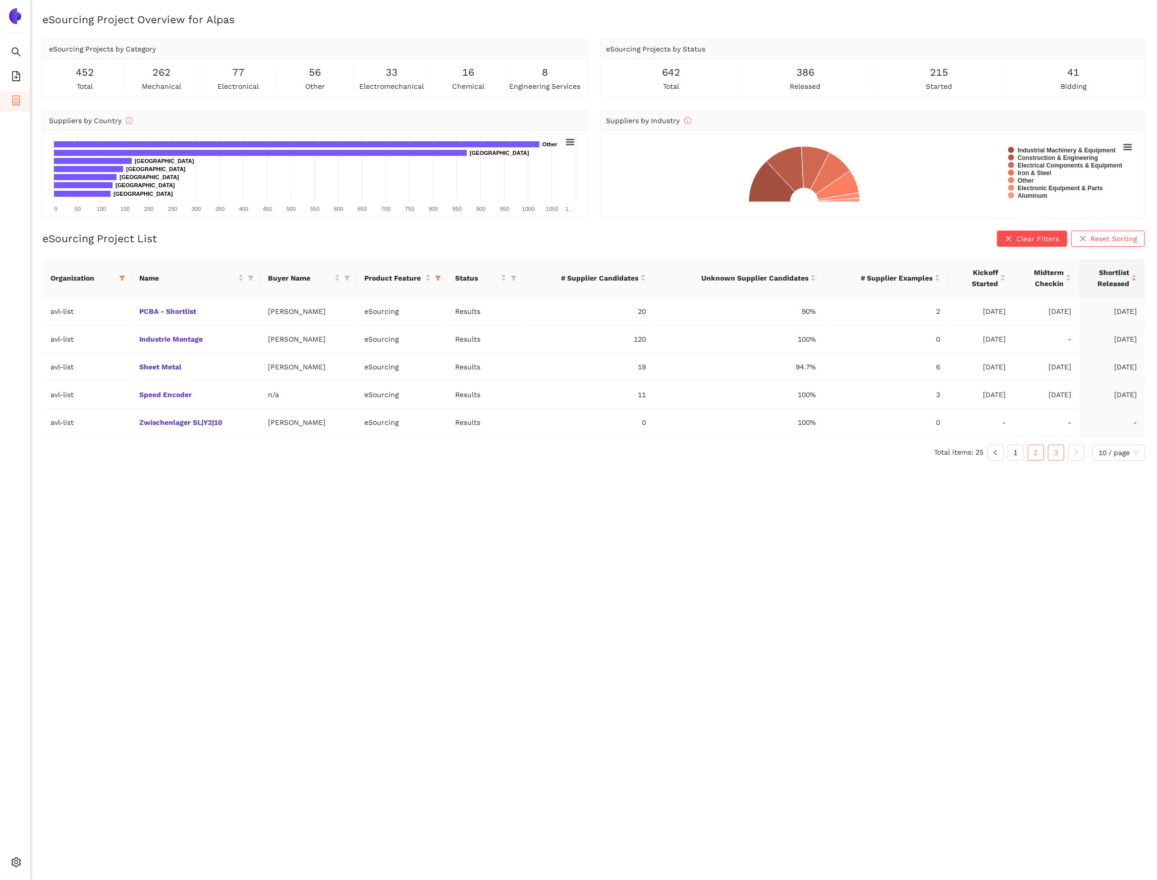
click at [1035, 455] on link "2" at bounding box center [1035, 452] width 15 height 15
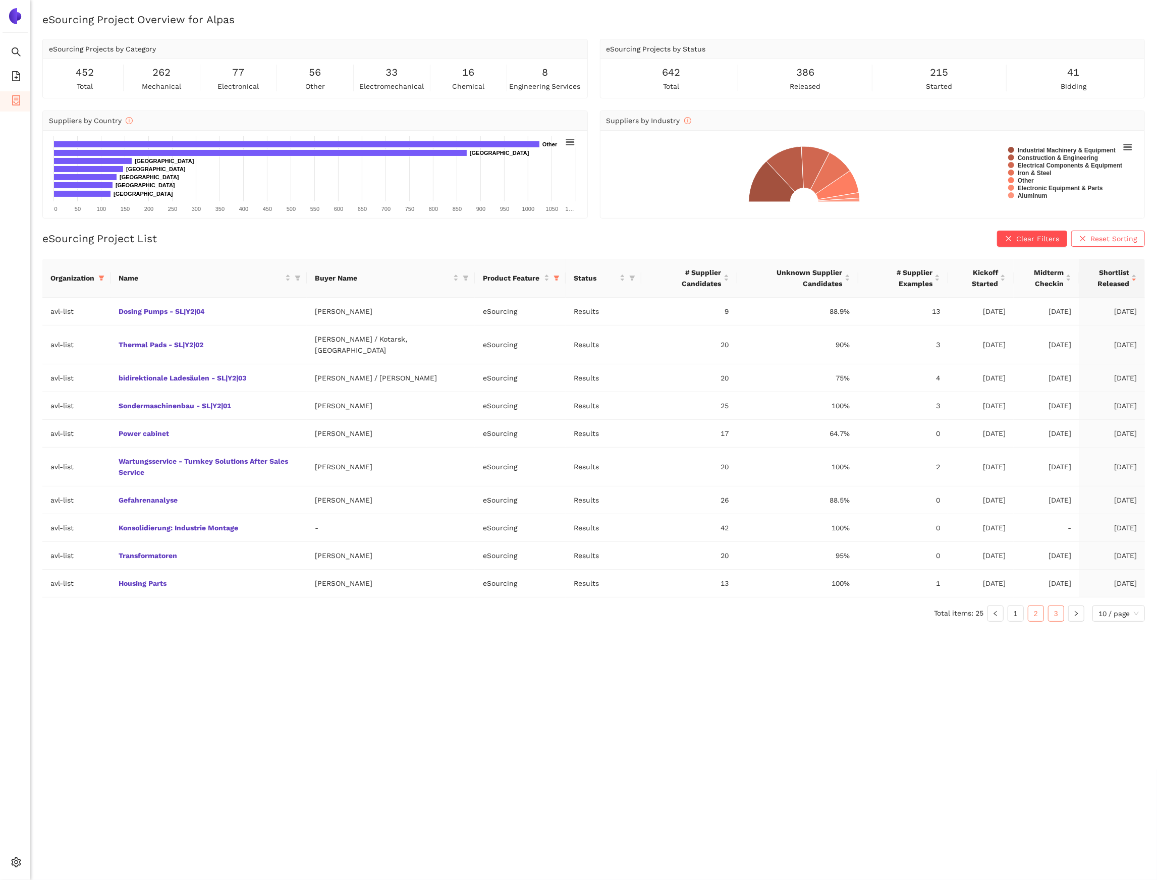
click at [1055, 606] on link "3" at bounding box center [1055, 613] width 15 height 15
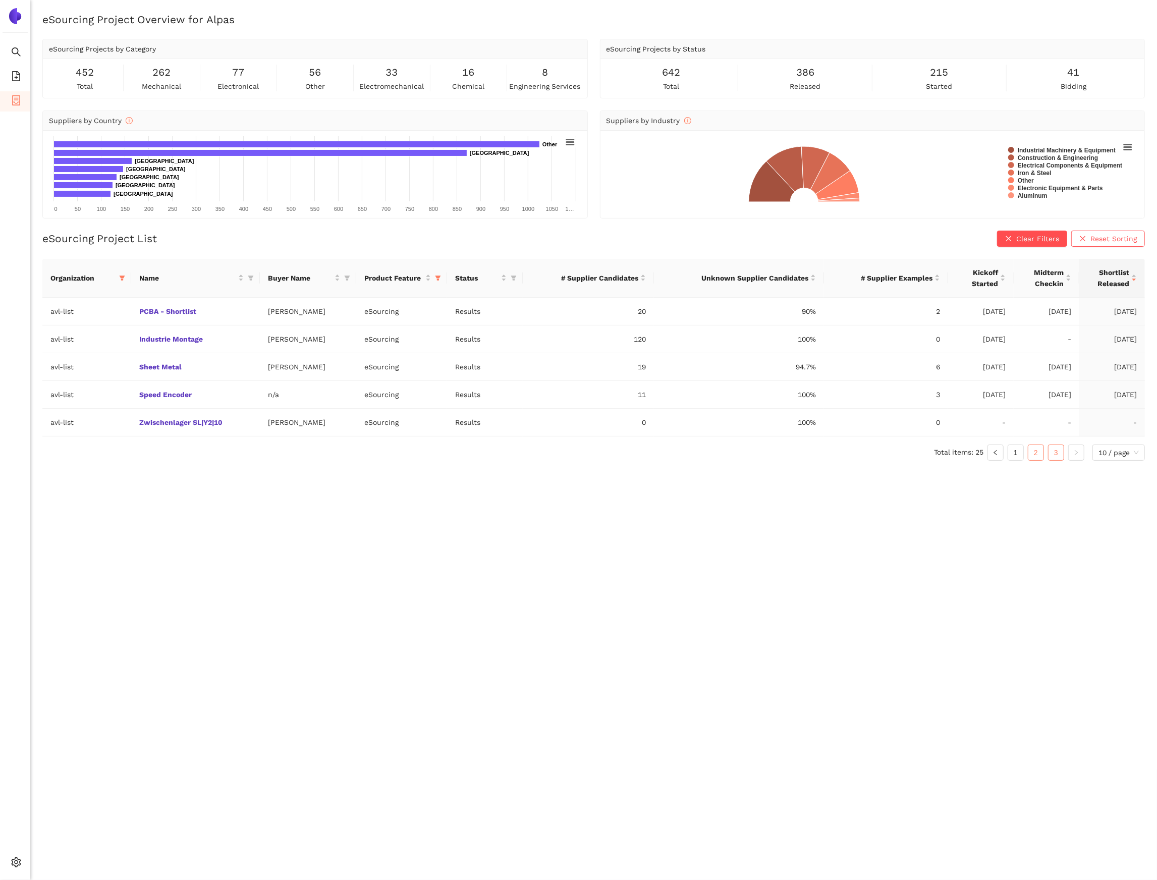
click at [1038, 457] on link "2" at bounding box center [1035, 452] width 15 height 15
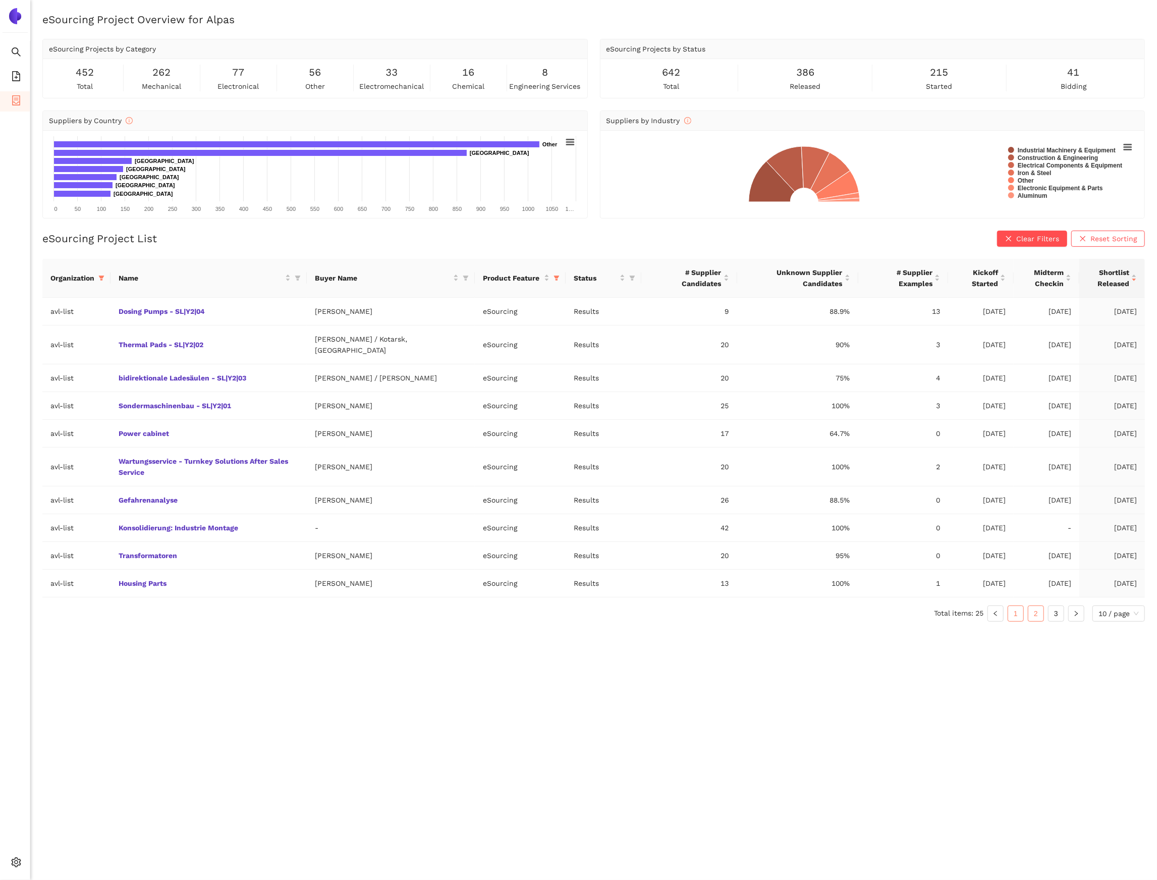
click at [1015, 606] on link "1" at bounding box center [1015, 613] width 15 height 15
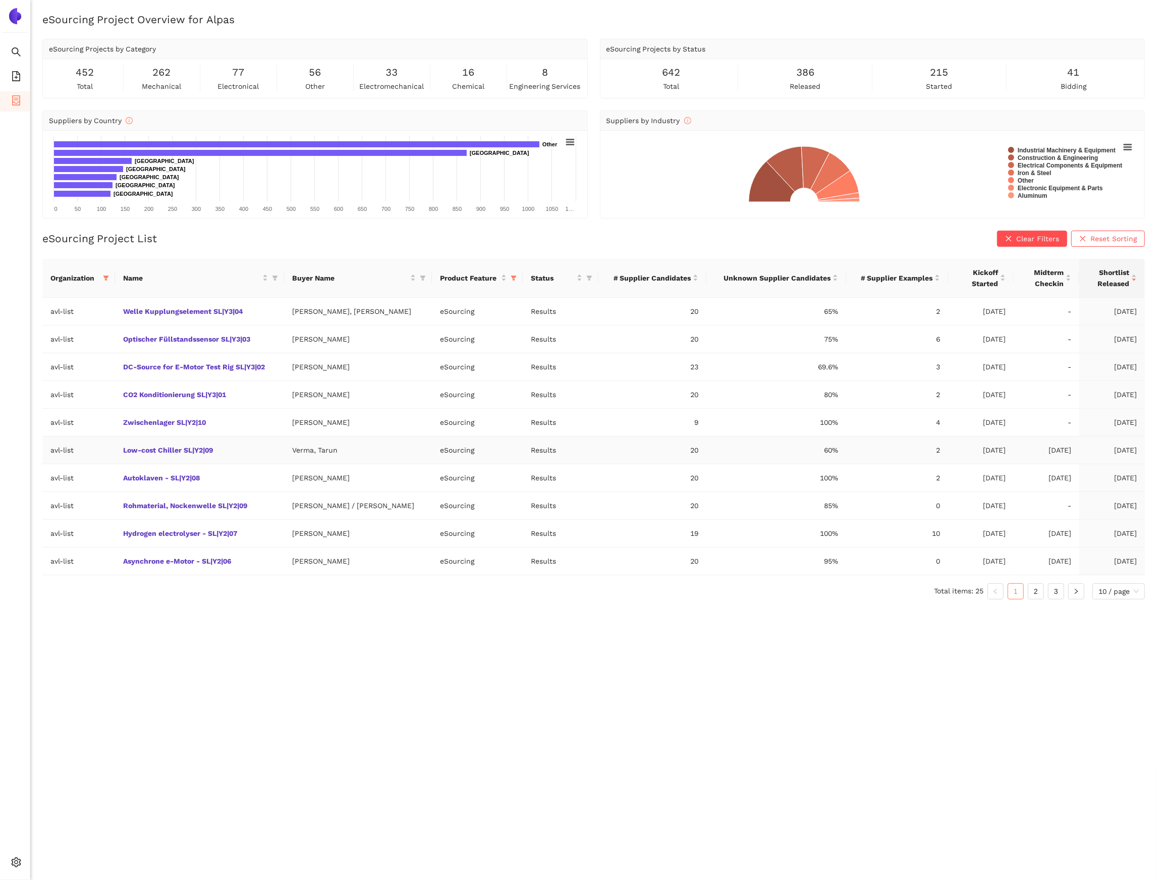
click at [311, 458] on td "Verma, Tarun" at bounding box center [358, 450] width 148 height 28
click at [308, 453] on td "Verma, Tarun" at bounding box center [358, 450] width 148 height 28
drag, startPoint x: 308, startPoint y: 453, endPoint x: 333, endPoint y: 452, distance: 25.2
click at [334, 453] on td "Verma, Tarun" at bounding box center [358, 450] width 148 height 28
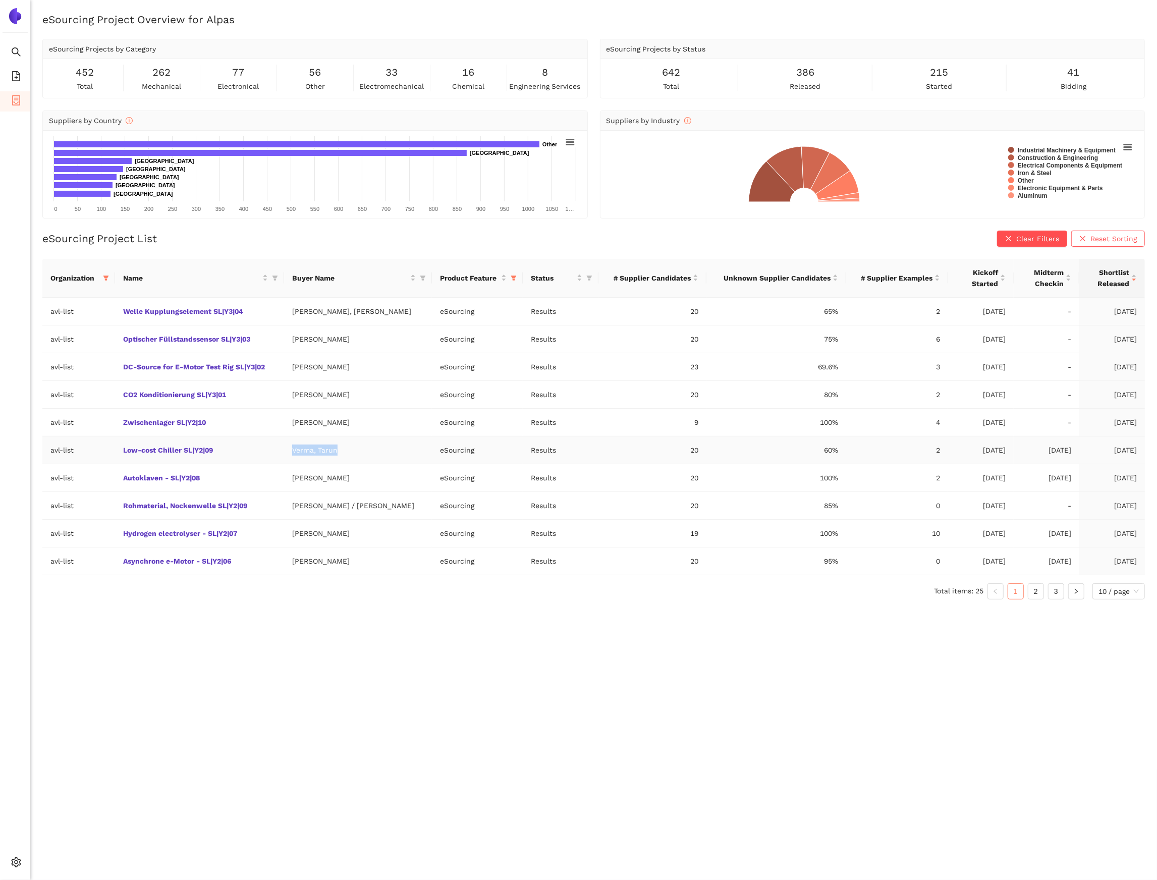
copy td "Verma, Tarun"
click at [0, 0] on link "Low-cost Chiller SL|Y2|09" at bounding box center [0, 0] width 0 height 0
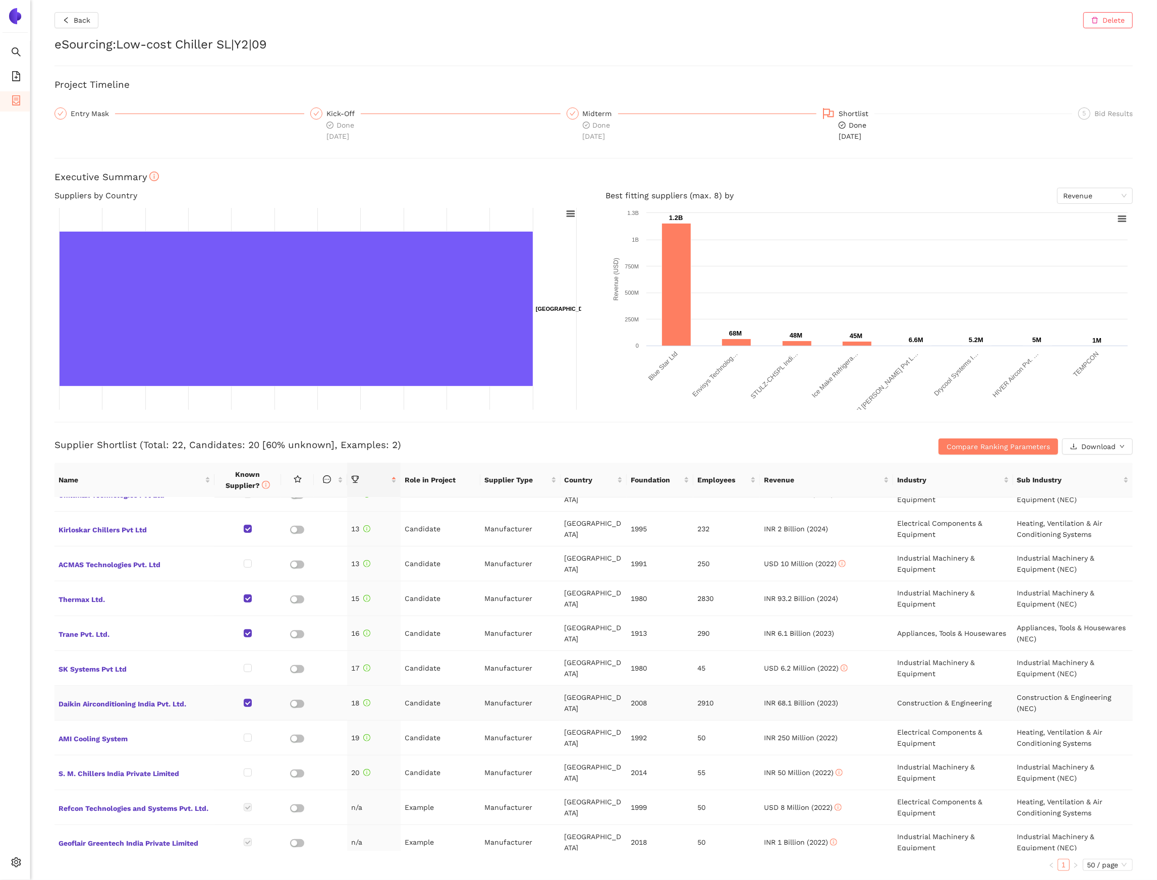
scroll to position [416, 0]
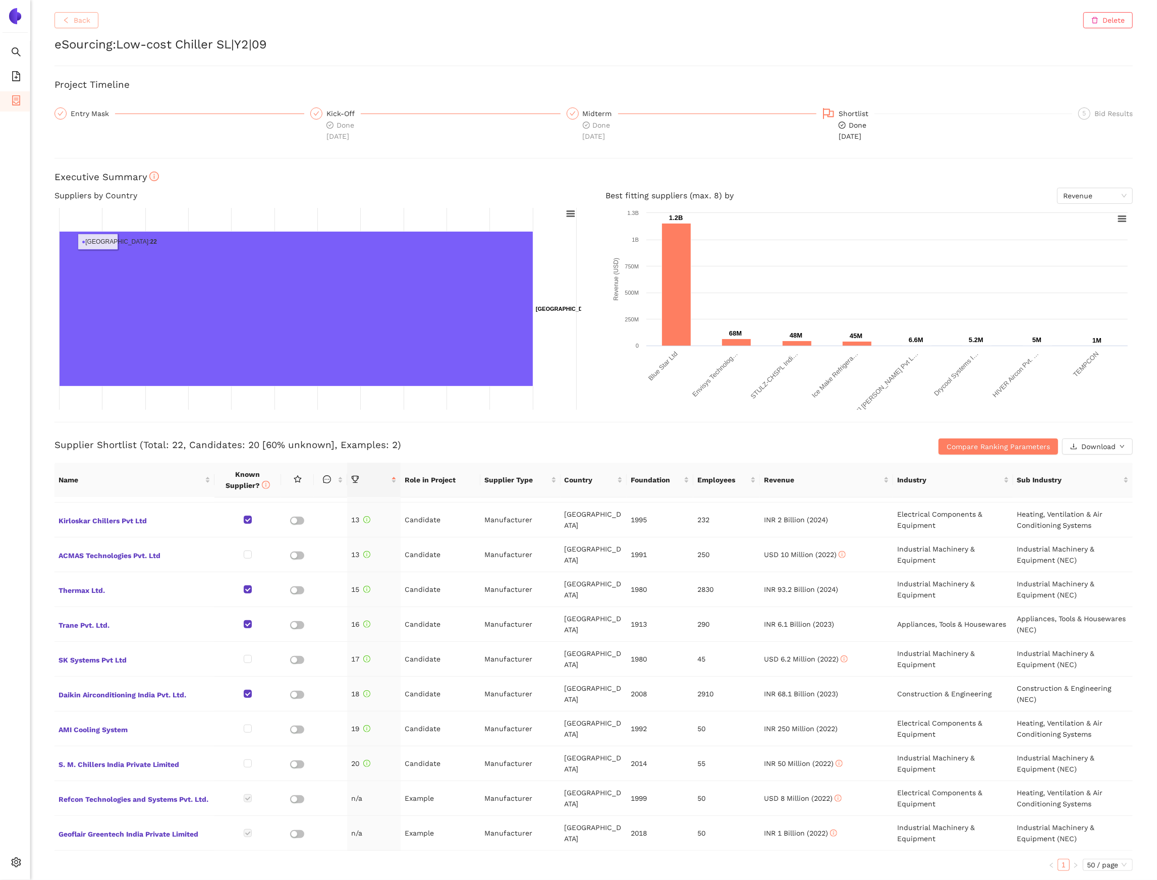
click at [66, 21] on icon "left" at bounding box center [66, 20] width 7 height 7
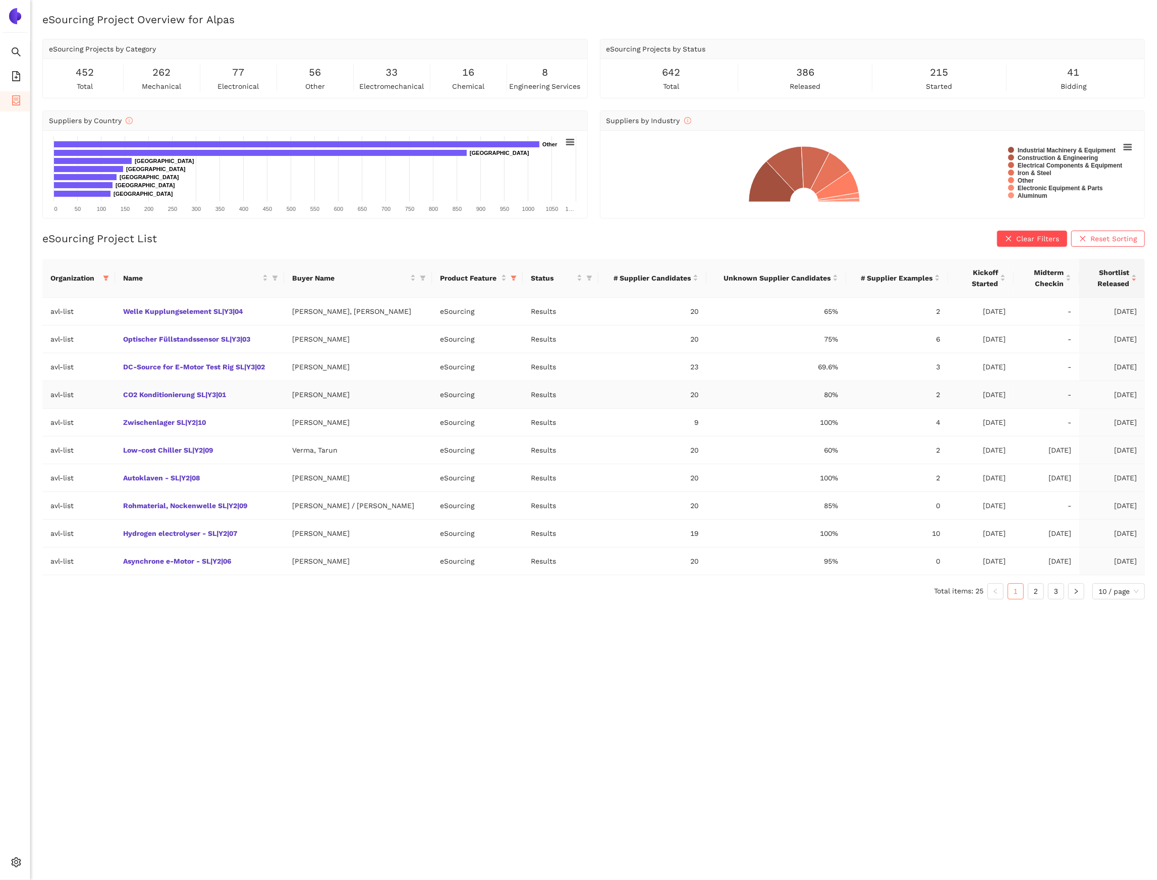
click at [988, 402] on td "[DATE]" at bounding box center [981, 395] width 66 height 28
click at [986, 398] on td "[DATE]" at bounding box center [981, 395] width 66 height 28
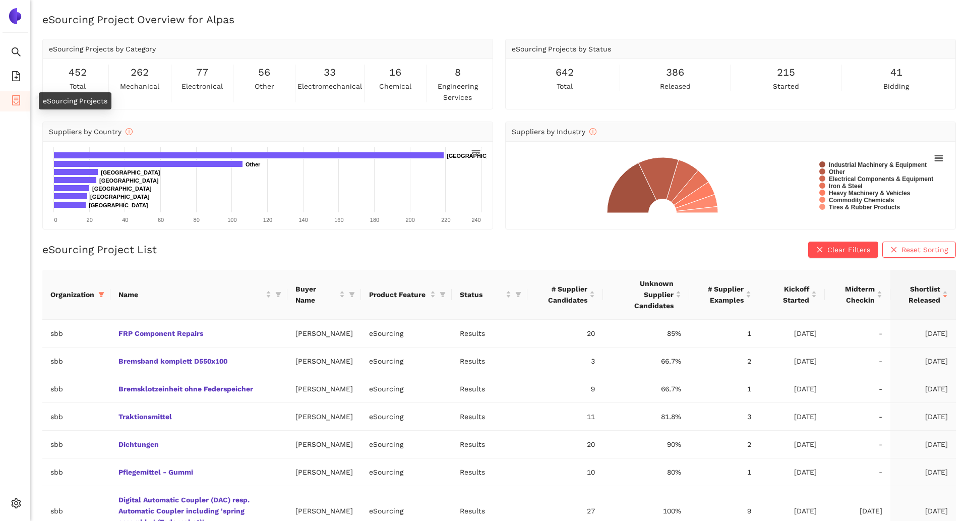
click at [18, 98] on icon "container" at bounding box center [16, 100] width 10 height 10
click at [0, 0] on link "FRP Component Repairs" at bounding box center [0, 0] width 0 height 0
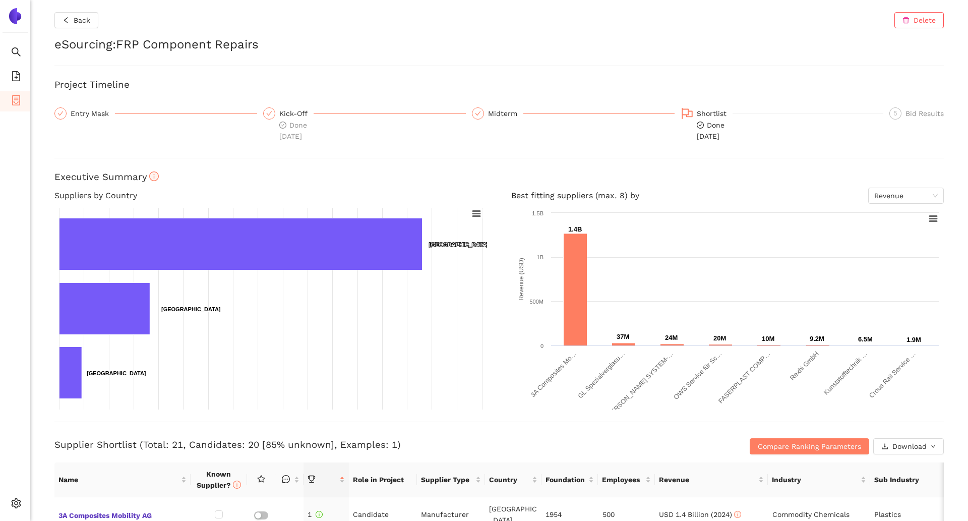
click at [904, 117] on div "5 Bid Results" at bounding box center [917, 113] width 54 height 12
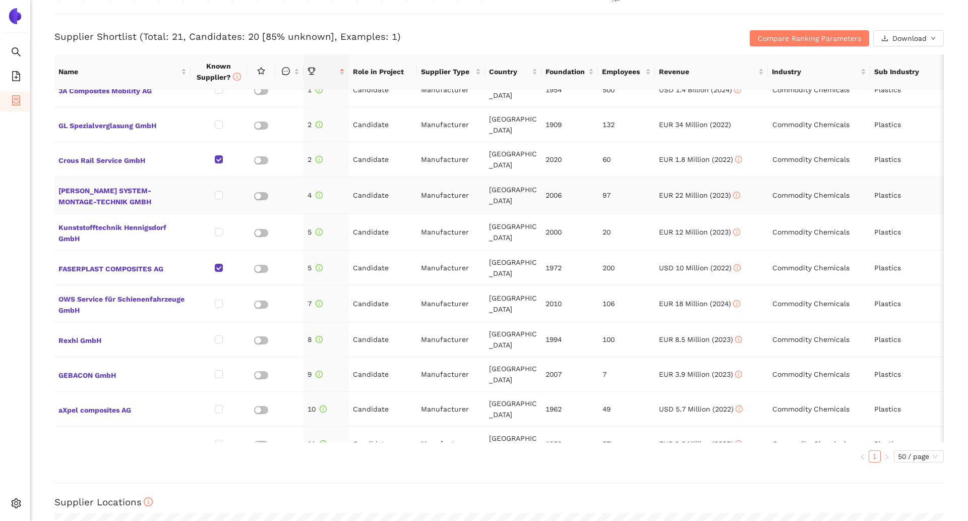
scroll to position [14, 0]
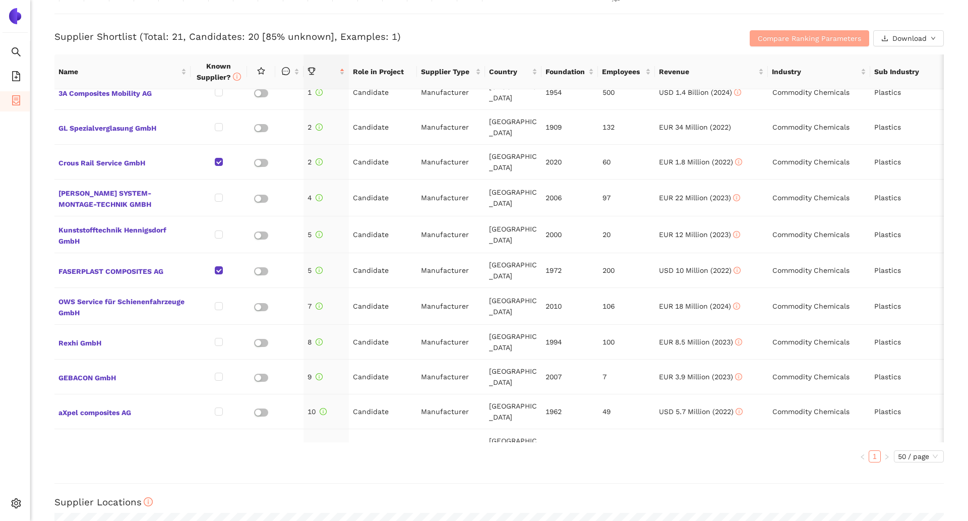
click at [833, 39] on span "Compare Ranking Parameters" at bounding box center [809, 38] width 103 height 11
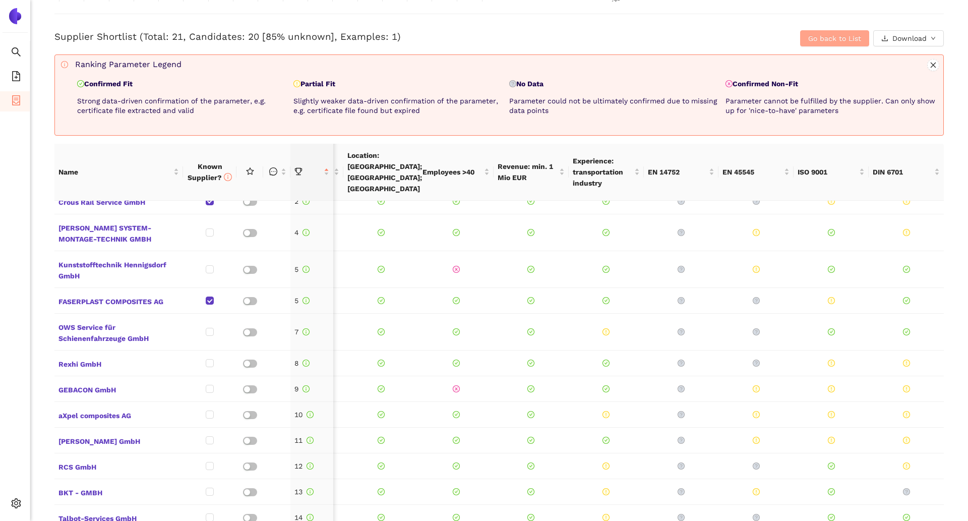
scroll to position [0, 814]
